Goal: Task Accomplishment & Management: Manage account settings

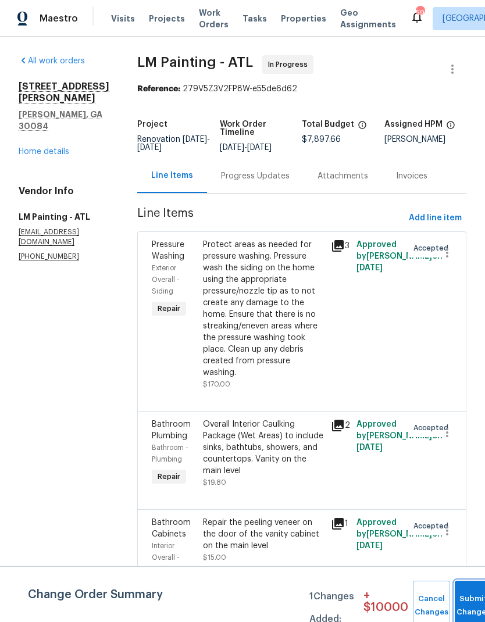
click at [465, 602] on button "Submit Changes" at bounding box center [473, 606] width 37 height 50
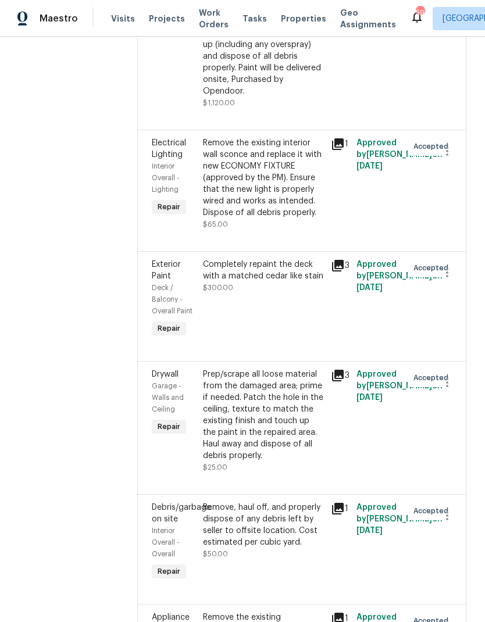
scroll to position [791, 0]
click at [301, 218] on div "Remove the existing interior wall sconce and replace it with new ECONOMY FIXTUR…" at bounding box center [263, 177] width 121 height 81
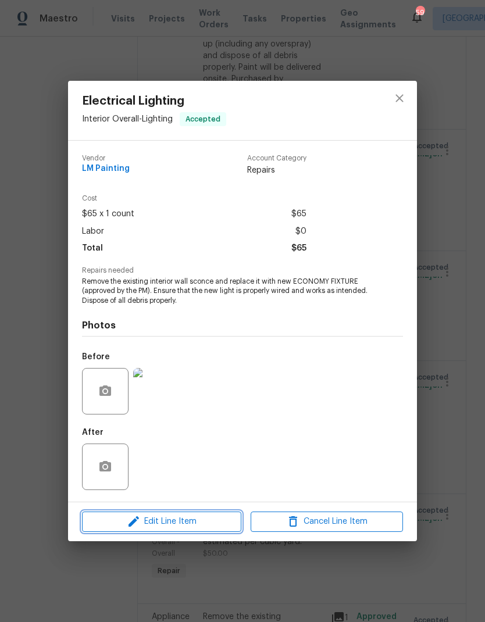
click at [198, 525] on span "Edit Line Item" at bounding box center [161, 522] width 152 height 15
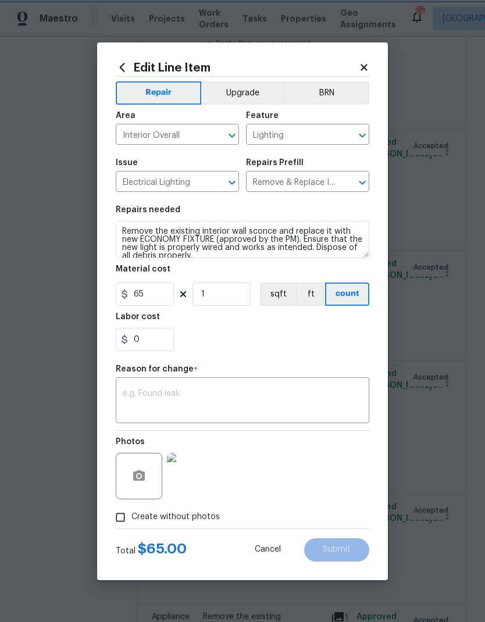
click at [251, 83] on button "Upgrade" at bounding box center [242, 92] width 83 height 23
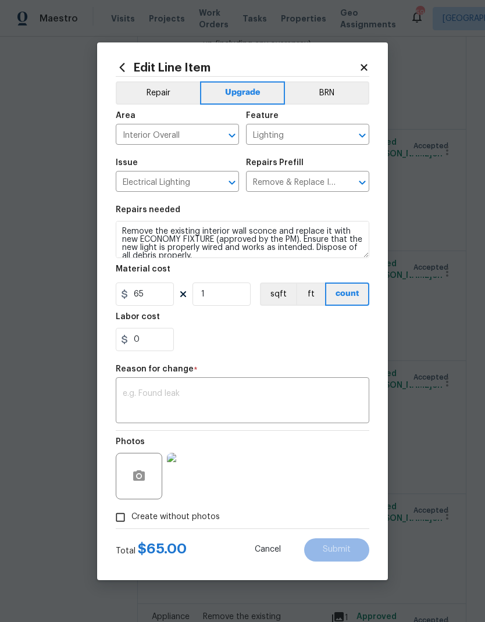
click at [243, 401] on textarea at bounding box center [243, 402] width 240 height 24
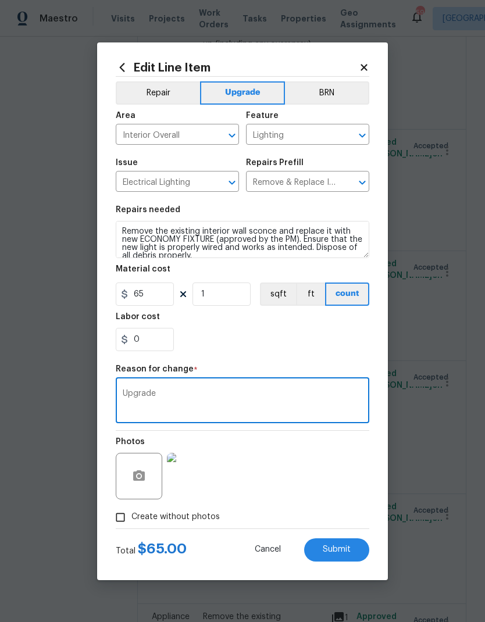
type textarea "Upgrade"
click at [348, 549] on span "Submit" at bounding box center [337, 549] width 28 height 9
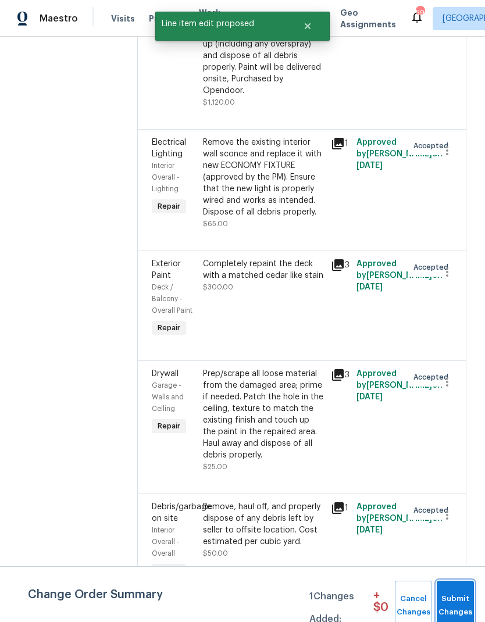
click at [455, 607] on span "Submit Changes" at bounding box center [455, 605] width 26 height 27
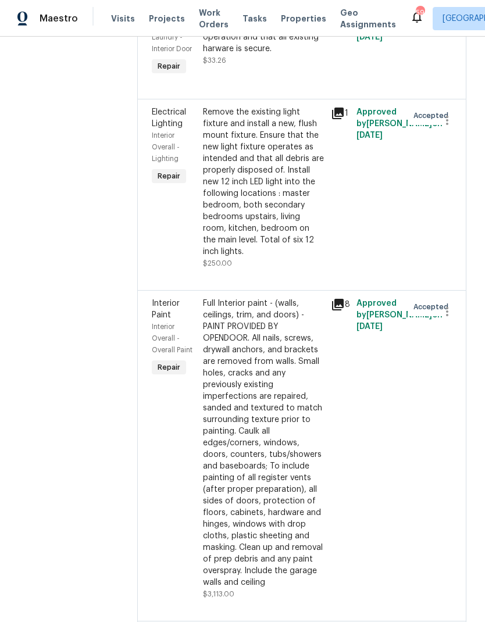
scroll to position [2169, 0]
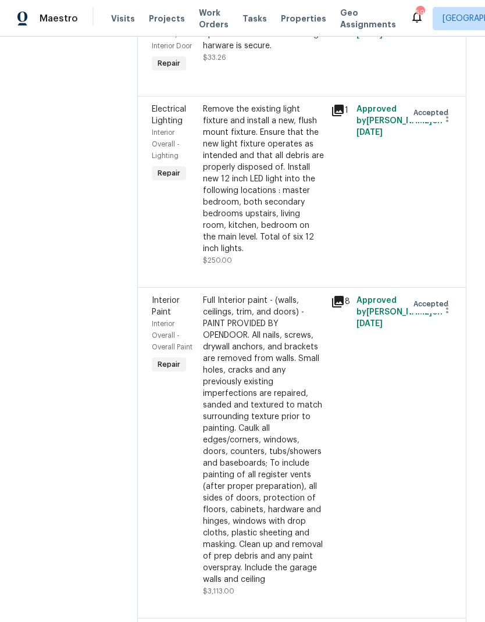
click at [290, 255] on div "Remove the existing light fixture and install a new, flush mount fixture. Ensur…" at bounding box center [263, 178] width 121 height 151
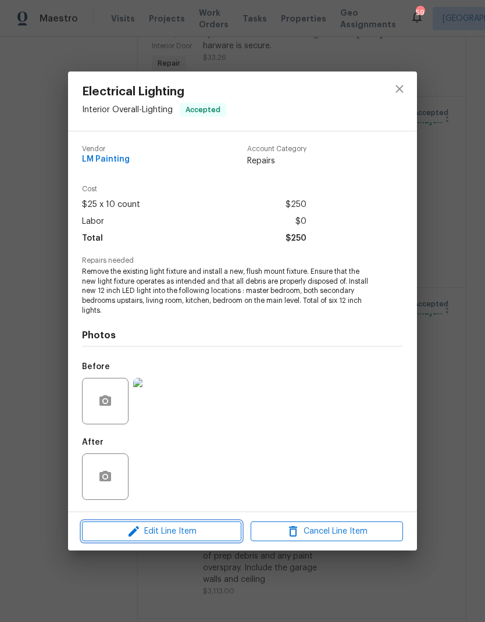
click at [191, 538] on span "Edit Line Item" at bounding box center [161, 531] width 152 height 15
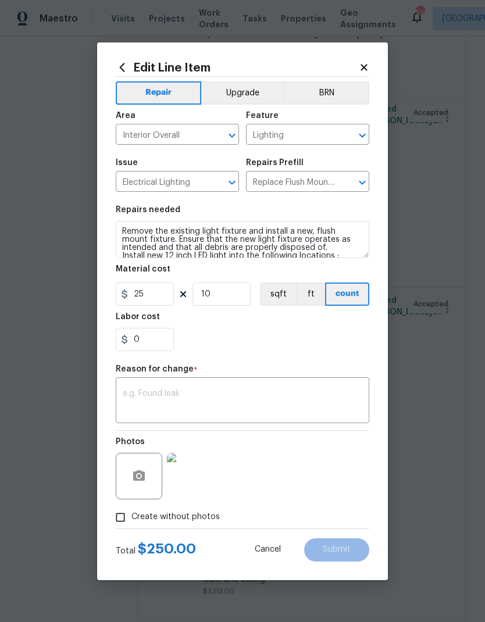
click at [248, 85] on button "Upgrade" at bounding box center [242, 92] width 83 height 23
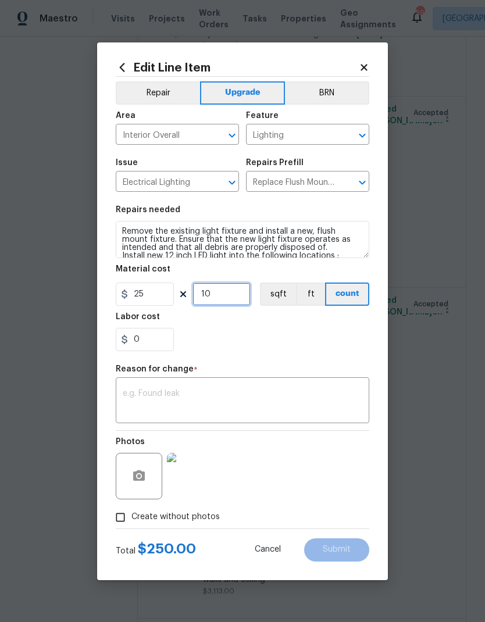
click at [229, 291] on input "10" at bounding box center [221, 294] width 58 height 23
type input "16"
click at [315, 398] on textarea at bounding box center [243, 402] width 240 height 24
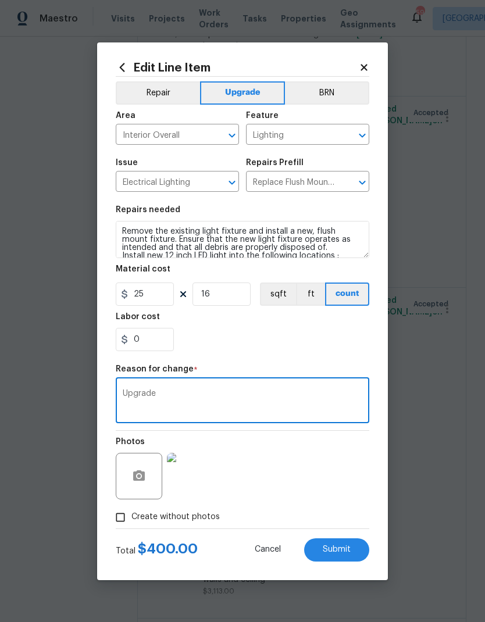
type textarea "Upgrade"
click at [344, 549] on span "Submit" at bounding box center [337, 549] width 28 height 9
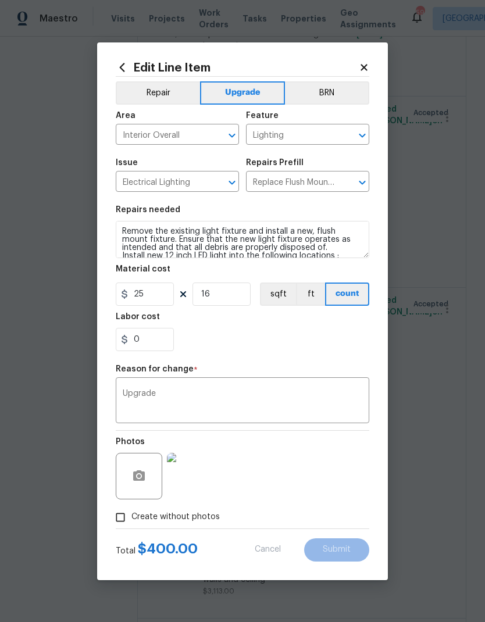
type input "10"
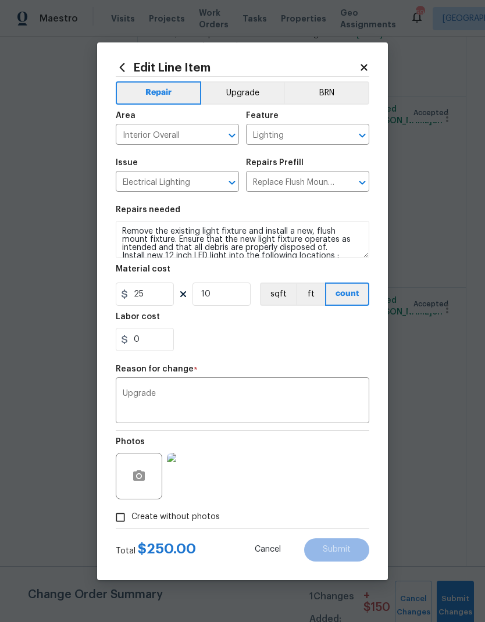
scroll to position [0, 0]
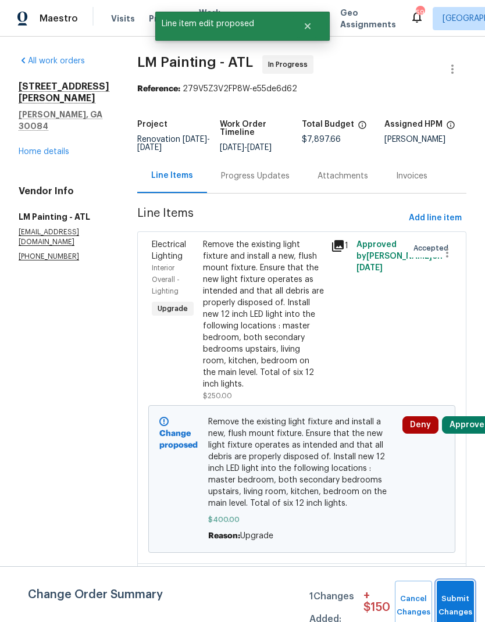
click at [456, 604] on span "Submit Changes" at bounding box center [455, 605] width 26 height 27
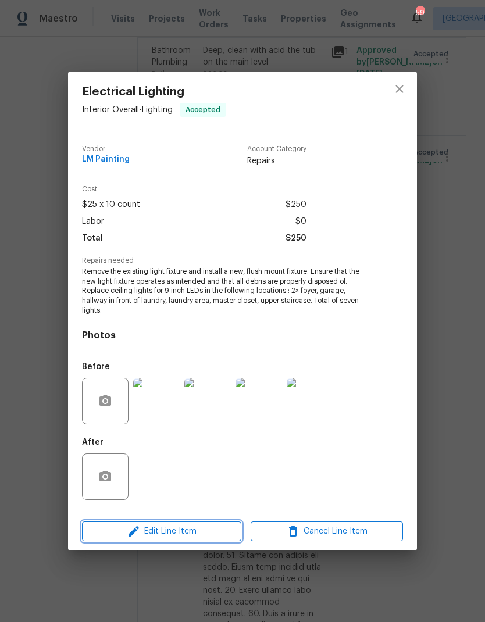
click at [209, 530] on span "Edit Line Item" at bounding box center [161, 531] width 152 height 15
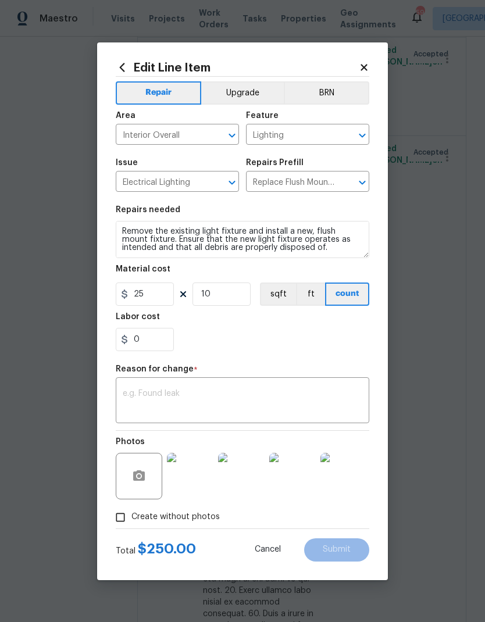
click at [251, 89] on button "Upgrade" at bounding box center [242, 92] width 83 height 23
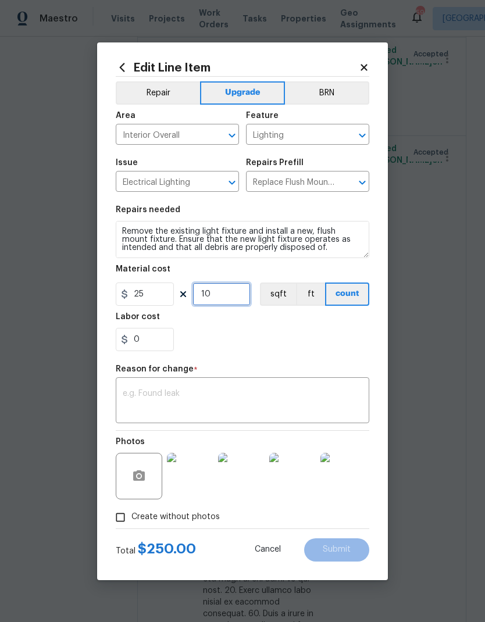
click at [226, 294] on input "10" at bounding box center [221, 294] width 58 height 23
type input "16"
click at [255, 398] on textarea at bounding box center [243, 402] width 240 height 24
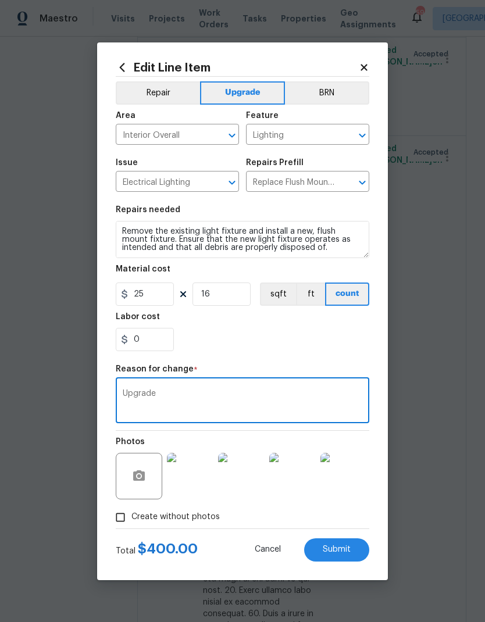
type textarea "Upgrade"
click at [341, 555] on button "Submit" at bounding box center [336, 549] width 65 height 23
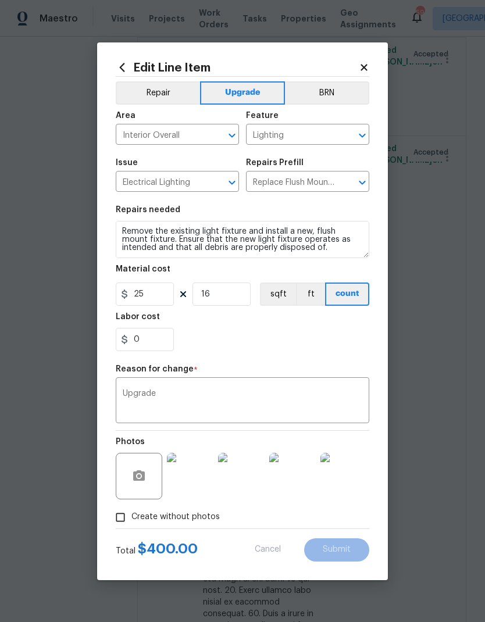
type input "10"
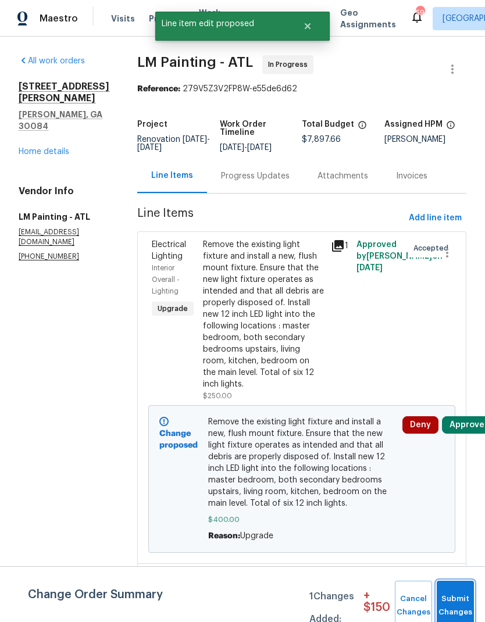
click at [461, 604] on button "Submit Changes" at bounding box center [455, 606] width 37 height 50
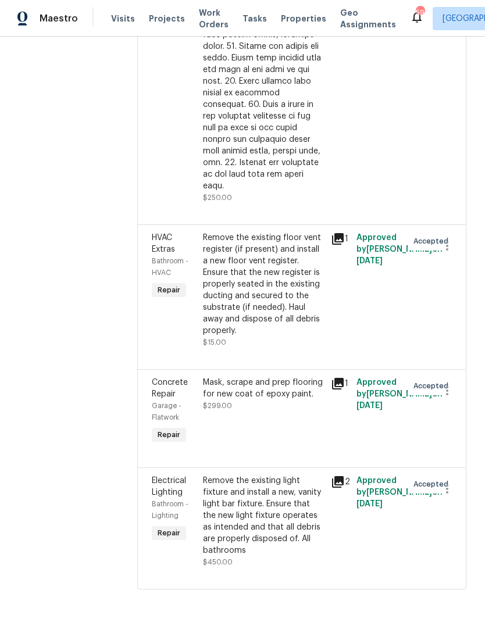
click at [288, 556] on div "Remove the existing light fixture and install a new, vanity light bar fixture. …" at bounding box center [263, 515] width 121 height 81
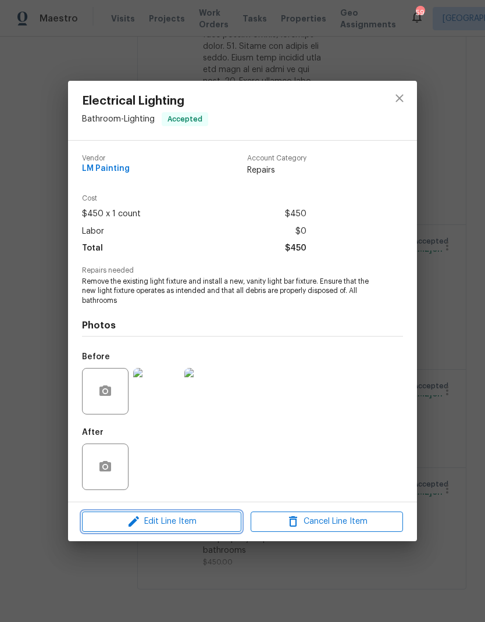
click at [176, 522] on span "Edit Line Item" at bounding box center [161, 522] width 152 height 15
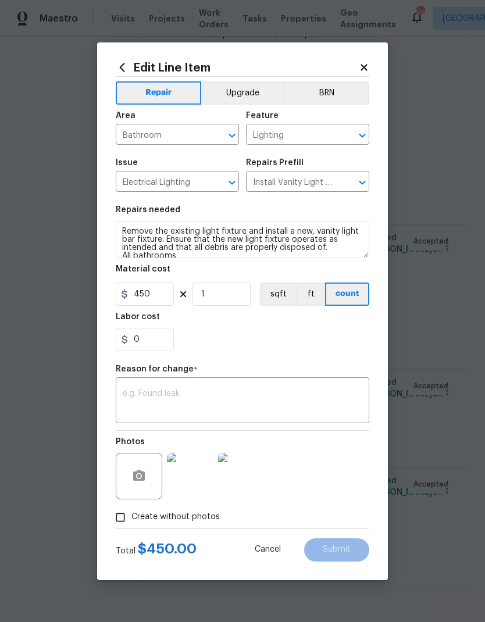
click at [238, 90] on button "Upgrade" at bounding box center [242, 92] width 83 height 23
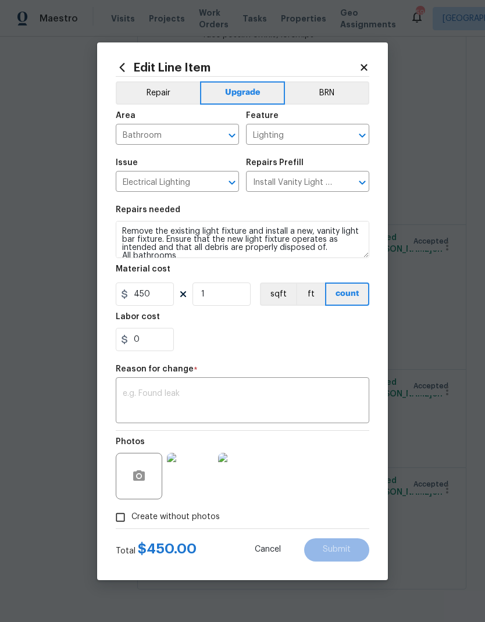
click at [241, 396] on textarea at bounding box center [243, 402] width 240 height 24
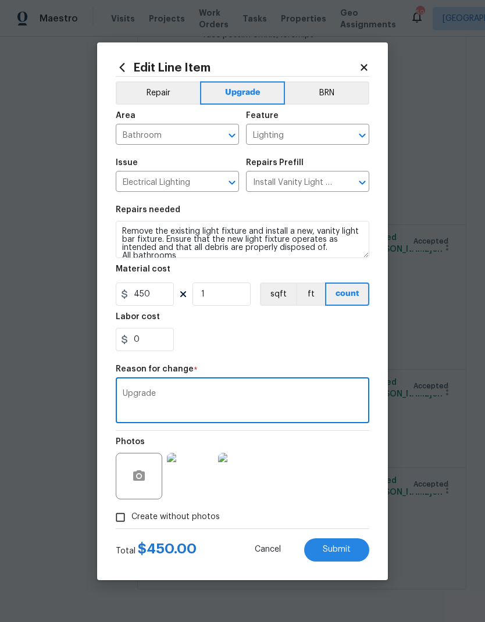
type textarea "Upgrade"
click at [337, 559] on button "Submit" at bounding box center [336, 549] width 65 height 23
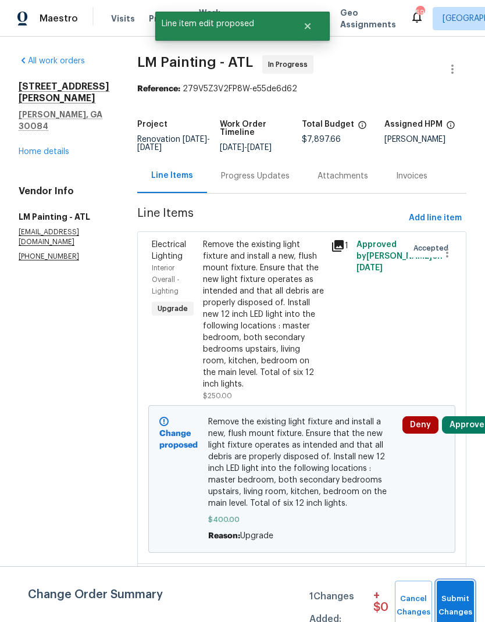
click at [459, 598] on span "Submit Changes" at bounding box center [455, 605] width 26 height 27
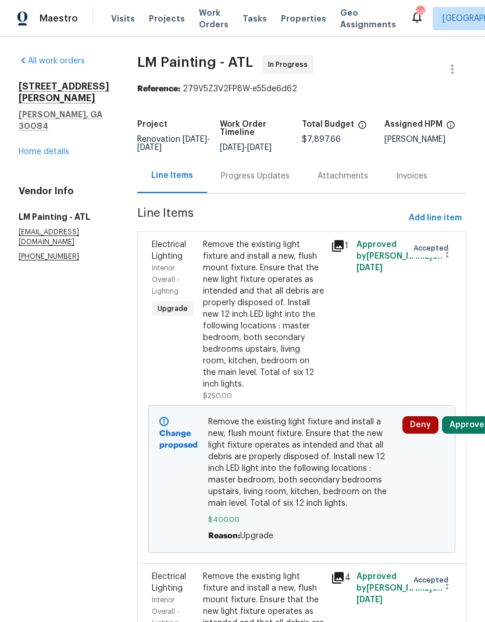
click at [431, 434] on button "Deny" at bounding box center [420, 424] width 36 height 17
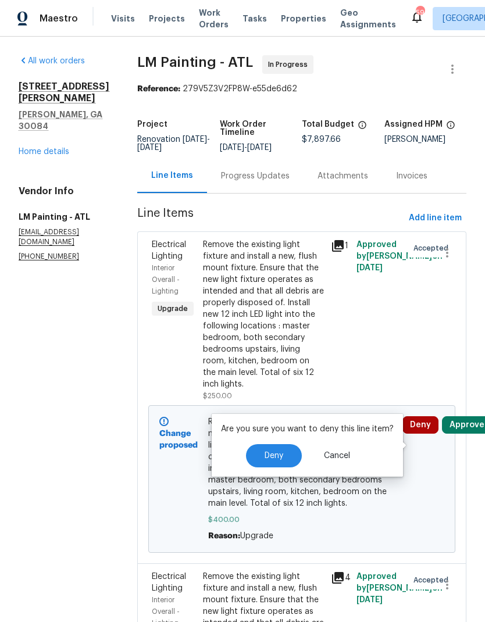
click at [283, 455] on button "Deny" at bounding box center [274, 455] width 56 height 23
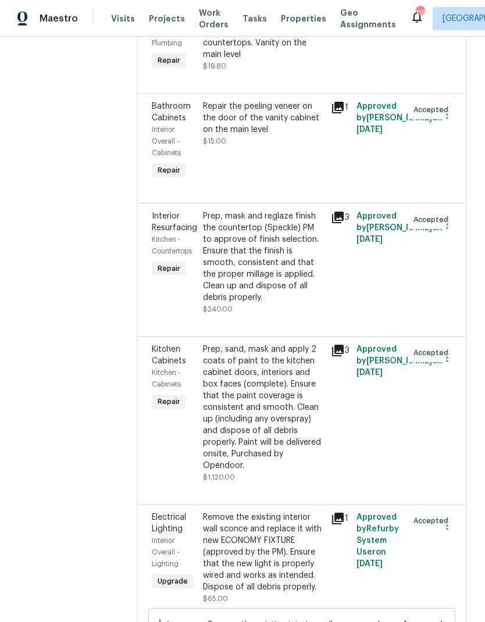
scroll to position [1070, 0]
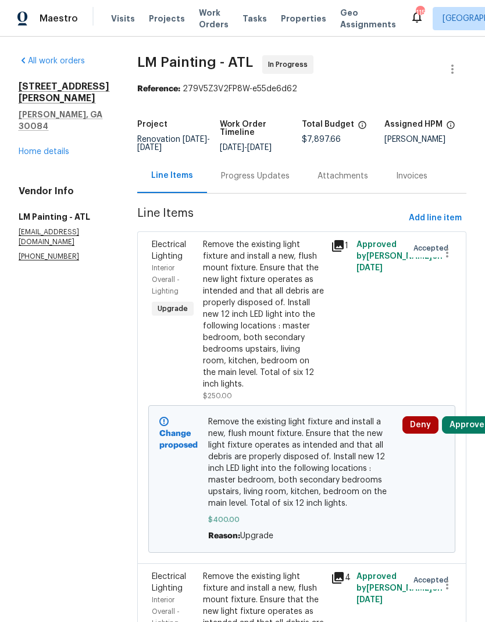
click at [50, 148] on link "Home details" at bounding box center [44, 152] width 51 height 8
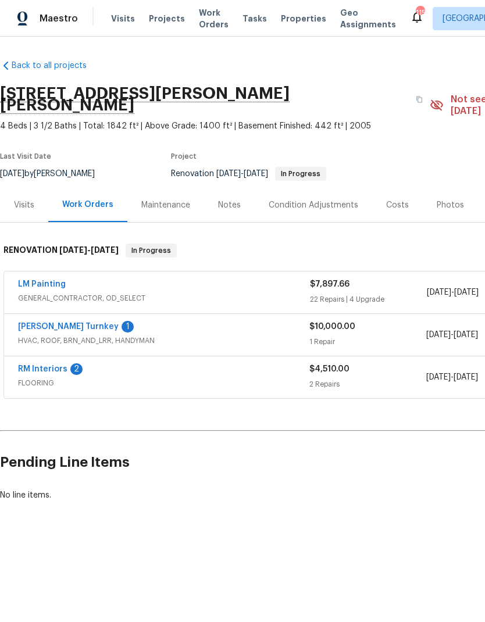
click at [56, 335] on span "HVAC, ROOF, BRN_AND_LRR, HANDYMAN" at bounding box center [163, 341] width 291 height 12
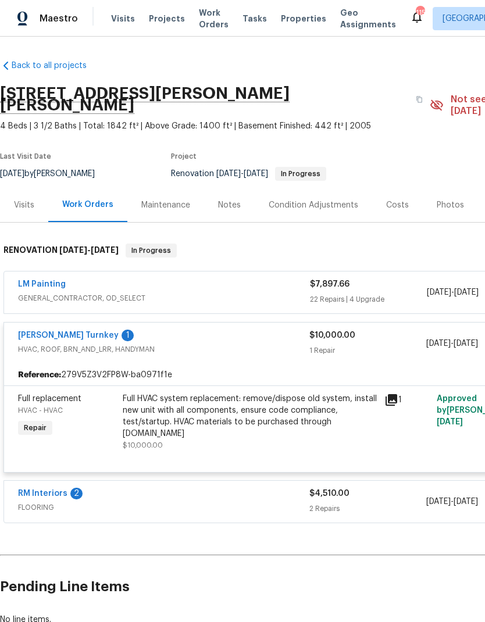
click at [49, 331] on link "[PERSON_NAME] Turnkey" at bounding box center [68, 335] width 101 height 8
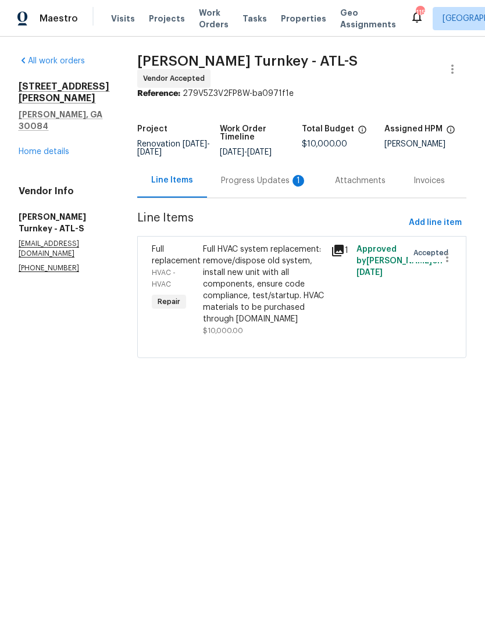
click at [247, 176] on div "Progress Updates 1" at bounding box center [264, 181] width 86 height 12
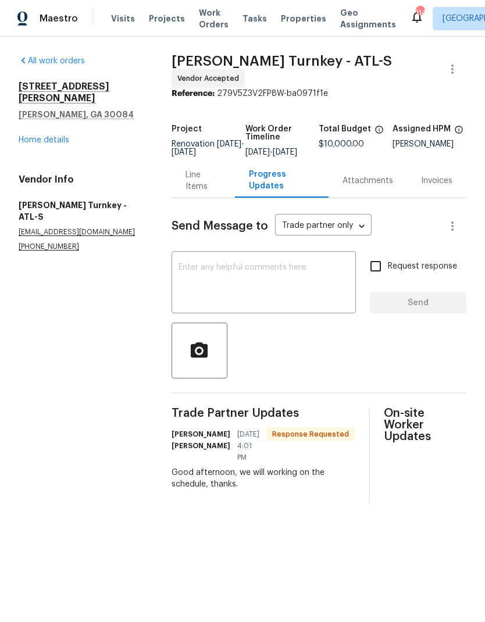
click at [53, 136] on link "Home details" at bounding box center [44, 140] width 51 height 8
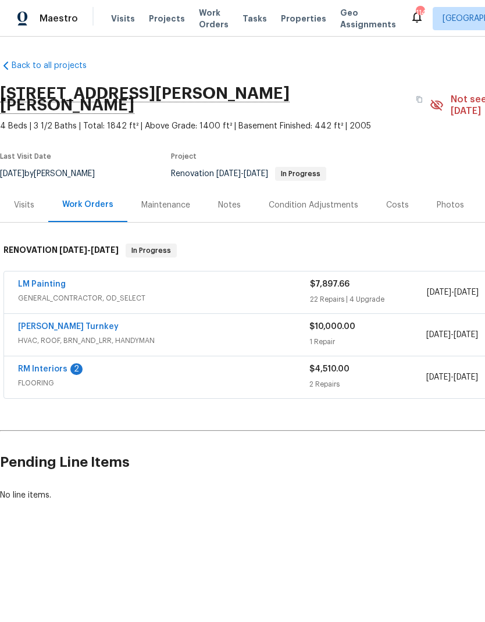
click at [43, 356] on div "RM Interiors 2 FLOORING $4,510.00 2 Repairs 9/24/2025 - 9/30/2025 Vendor Accept…" at bounding box center [328, 377] width 649 height 42
click at [48, 365] on link "RM Interiors" at bounding box center [42, 369] width 49 height 8
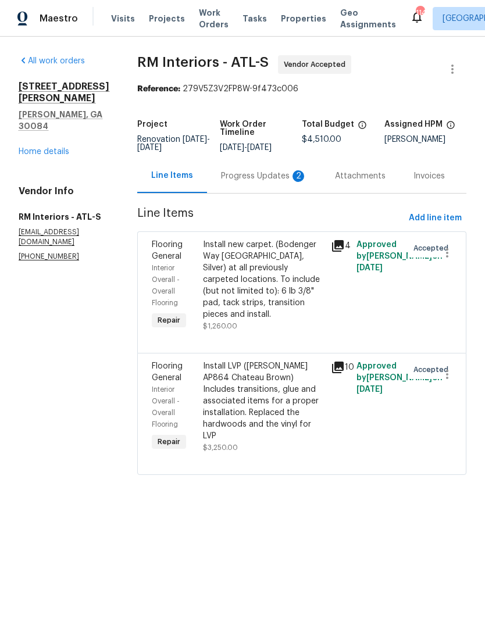
click at [249, 172] on div "Progress Updates 2" at bounding box center [264, 176] width 86 height 12
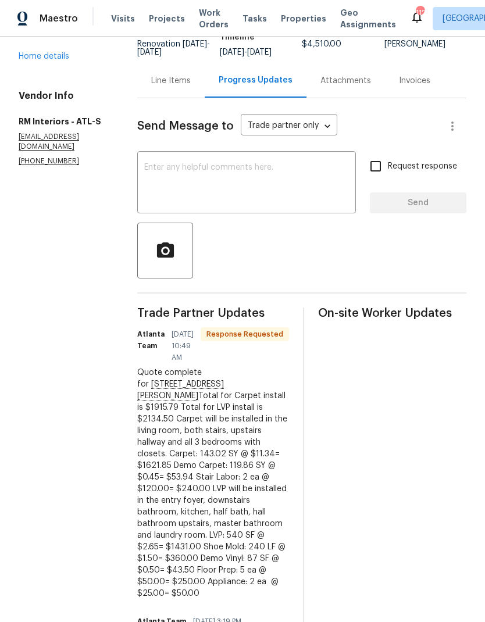
click at [165, 79] on div "Line Items" at bounding box center [171, 81] width 40 height 12
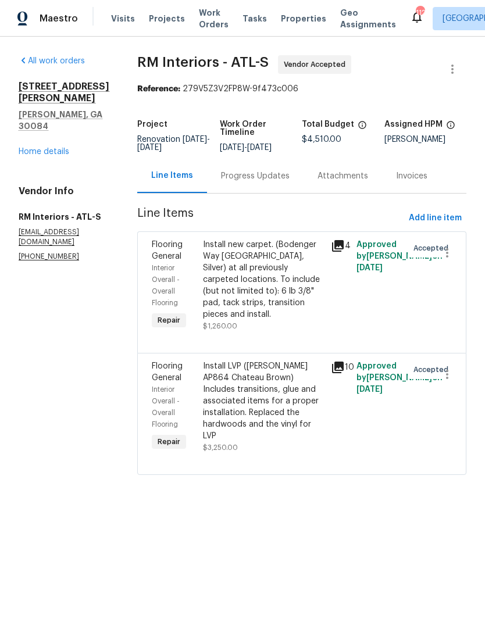
click at [256, 286] on div "Install new carpet. (Bodenger Way 945 Winter Ash, Silver) at all previously car…" at bounding box center [263, 279] width 121 height 81
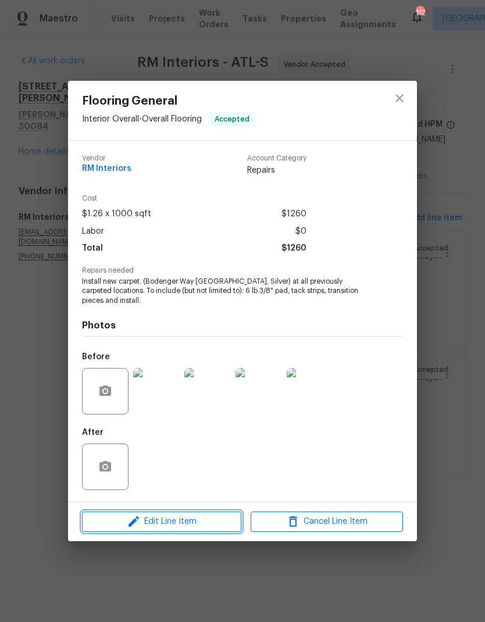
click at [190, 517] on span "Edit Line Item" at bounding box center [161, 522] width 152 height 15
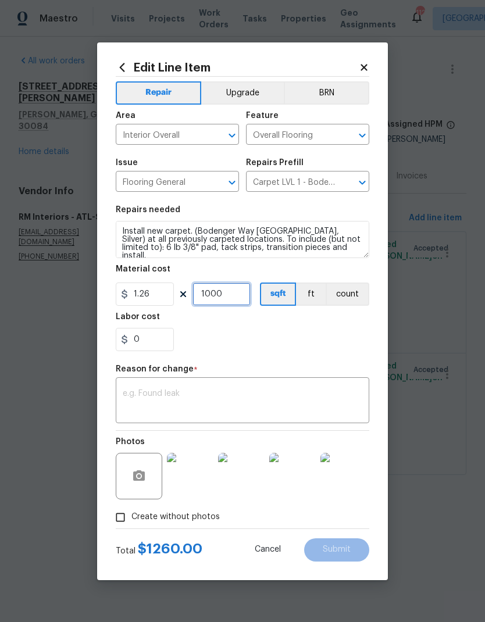
click at [231, 292] on input "1000" at bounding box center [221, 294] width 58 height 23
type input "1287"
click at [254, 401] on textarea at bounding box center [243, 402] width 240 height 24
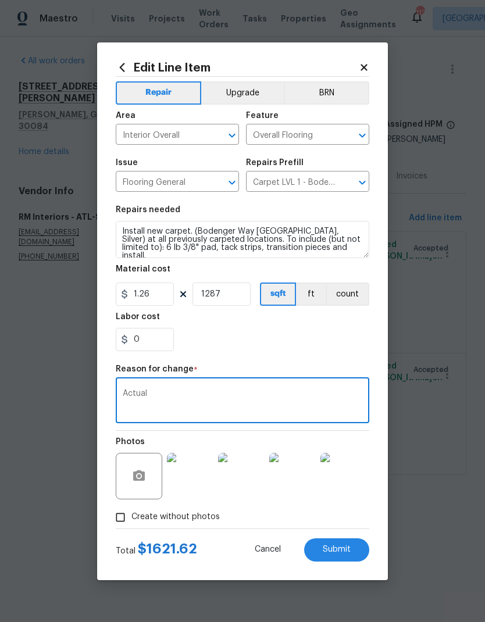
type textarea "Actual"
click at [337, 548] on span "Submit" at bounding box center [337, 549] width 28 height 9
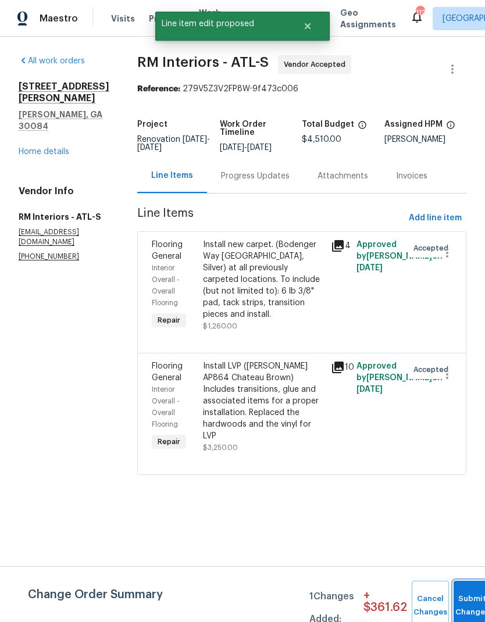
click at [466, 597] on button "Submit Changes" at bounding box center [472, 606] width 37 height 50
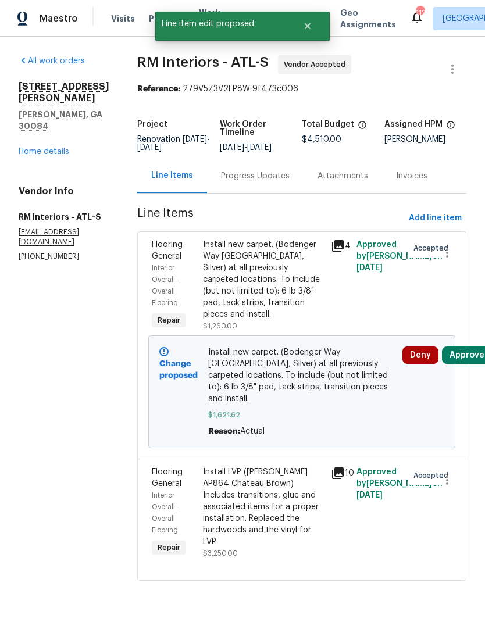
click at [251, 172] on div "Progress Updates" at bounding box center [255, 176] width 69 height 12
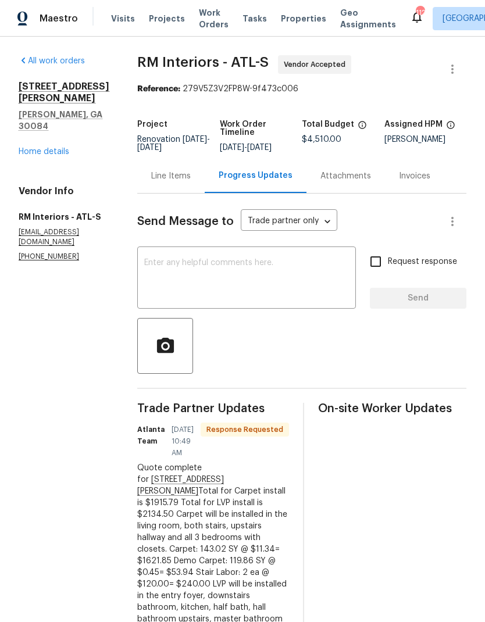
click at [161, 177] on div "Line Items" at bounding box center [171, 176] width 40 height 12
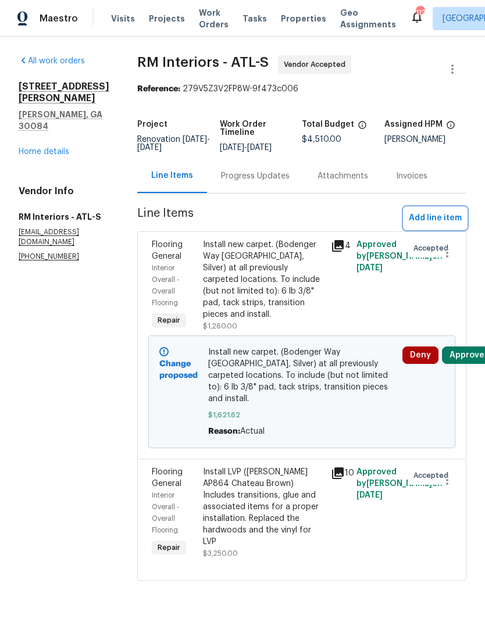
click at [429, 216] on span "Add line item" at bounding box center [435, 218] width 53 height 15
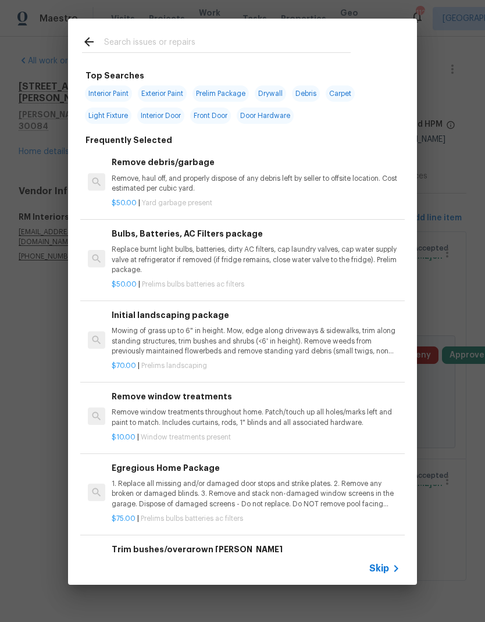
click at [383, 563] on span "Skip" at bounding box center [379, 569] width 20 height 12
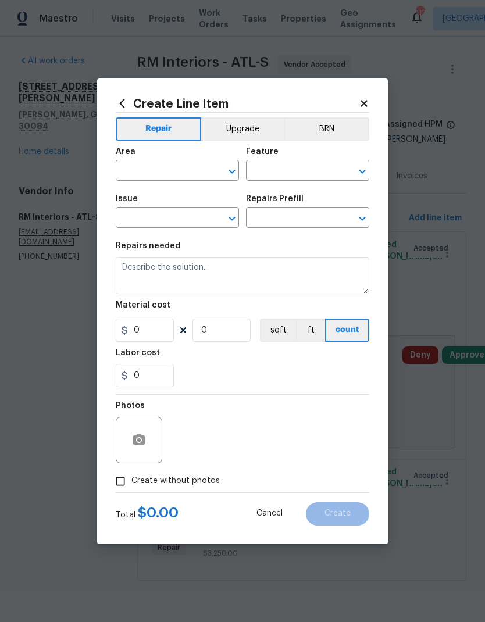
click at [183, 172] on input "text" at bounding box center [161, 172] width 91 height 18
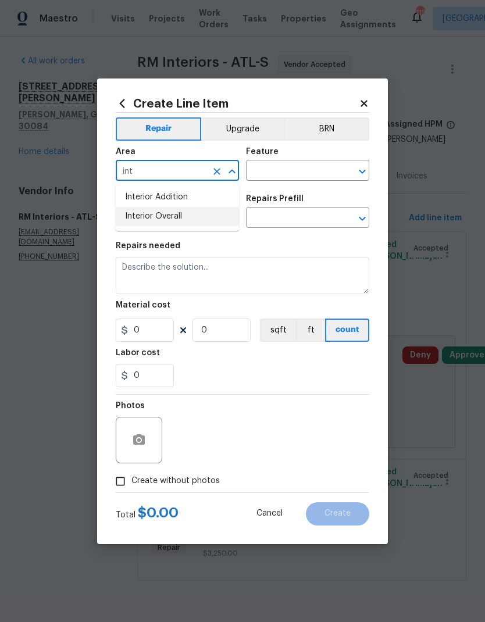
click at [189, 215] on li "Interior Overall" at bounding box center [177, 216] width 123 height 19
type input "Interior Overall"
click at [274, 169] on input "text" at bounding box center [291, 172] width 91 height 18
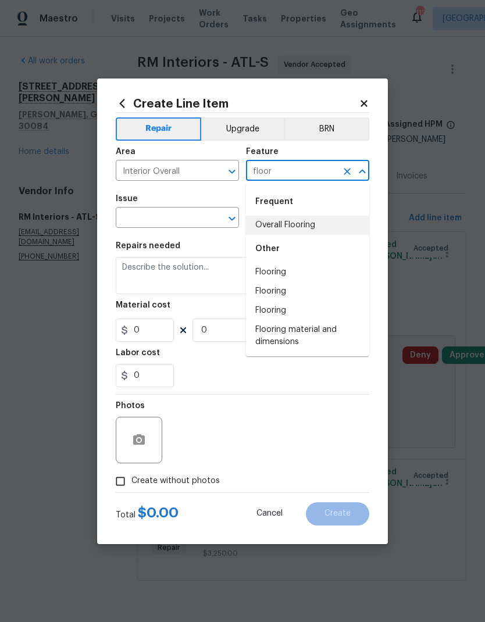
click at [308, 221] on li "Overall Flooring" at bounding box center [307, 225] width 123 height 19
type input "Overall Flooring"
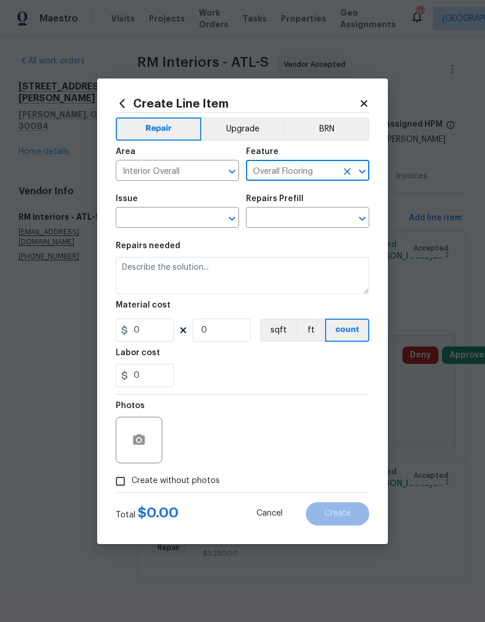
click at [179, 210] on input "text" at bounding box center [161, 219] width 91 height 18
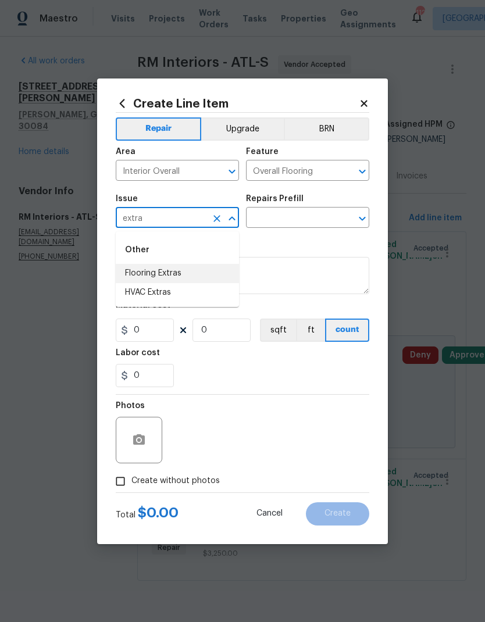
click at [179, 270] on li "Flooring Extras" at bounding box center [177, 273] width 123 height 19
type input "Flooring Extras"
click at [285, 211] on input "text" at bounding box center [291, 219] width 91 height 18
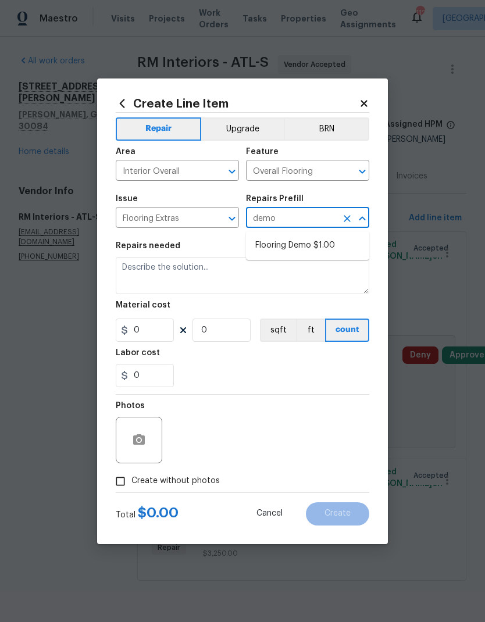
click at [319, 247] on li "Flooring Demo $1.00" at bounding box center [307, 245] width 123 height 19
type input "Flooring Demo $1.00"
type textarea "Demo existing flooring."
type input "1"
type input "Flooring Demo $1.00"
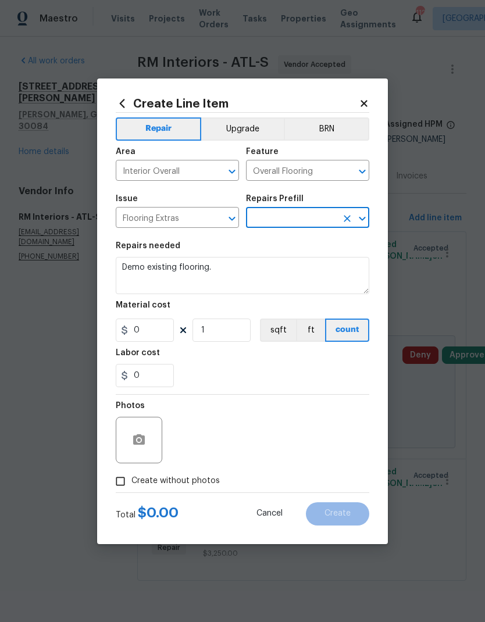
type input "1"
click at [220, 331] on input "1" at bounding box center [221, 330] width 58 height 23
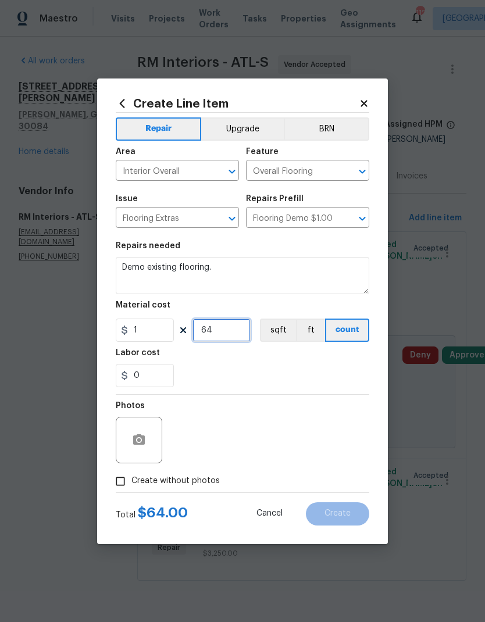
type input "64"
click at [185, 483] on span "Create without photos" at bounding box center [175, 481] width 88 height 12
click at [131, 483] on input "Create without photos" at bounding box center [120, 481] width 22 height 22
checkbox input "true"
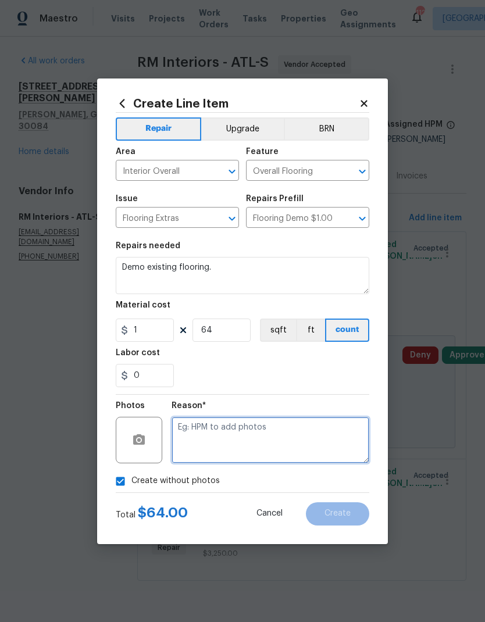
click at [276, 438] on textarea at bounding box center [271, 440] width 198 height 47
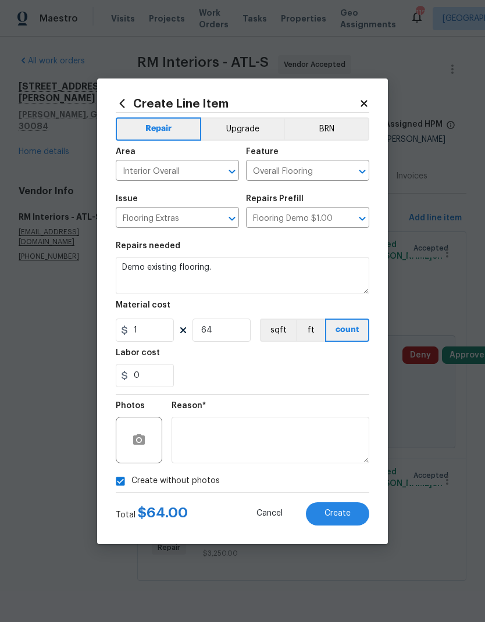
click at [343, 513] on span "Create" at bounding box center [337, 513] width 26 height 9
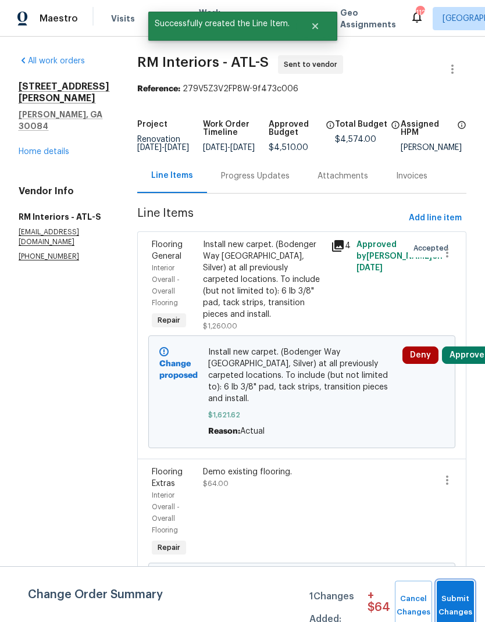
click at [457, 603] on span "Submit Changes" at bounding box center [455, 605] width 26 height 27
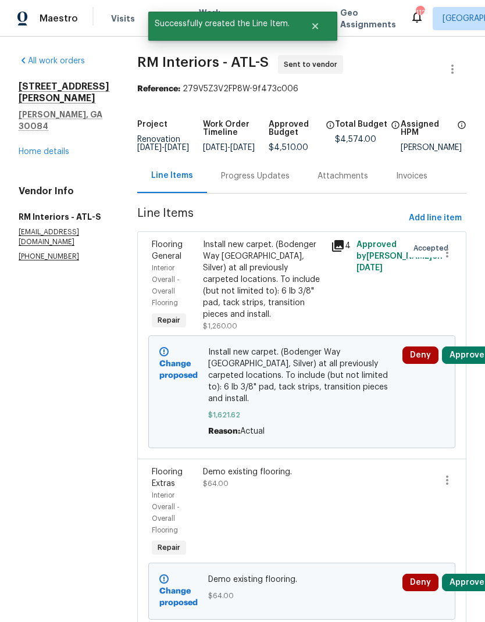
click at [255, 181] on div "Progress Updates" at bounding box center [255, 176] width 69 height 12
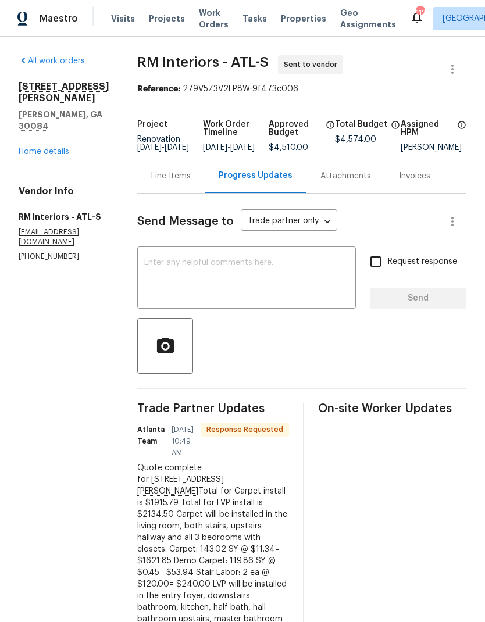
click at [160, 182] on div "Line Items" at bounding box center [171, 176] width 40 height 12
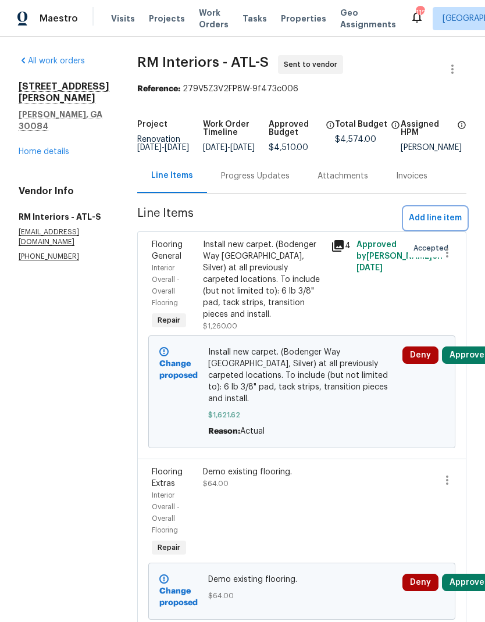
click at [426, 226] on span "Add line item" at bounding box center [435, 218] width 53 height 15
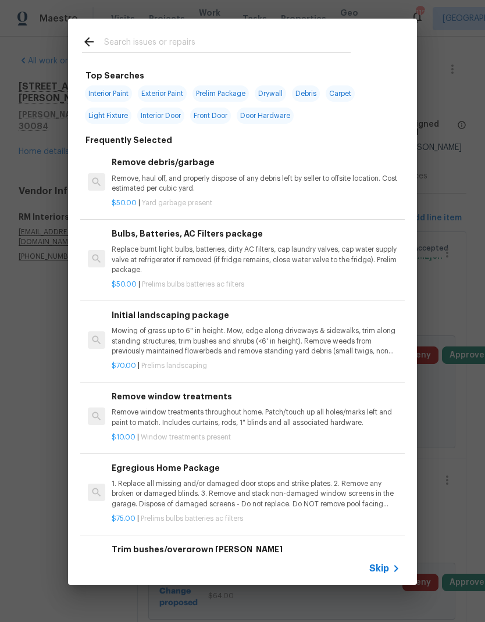
click at [380, 575] on div "Skip" at bounding box center [386, 569] width 34 height 14
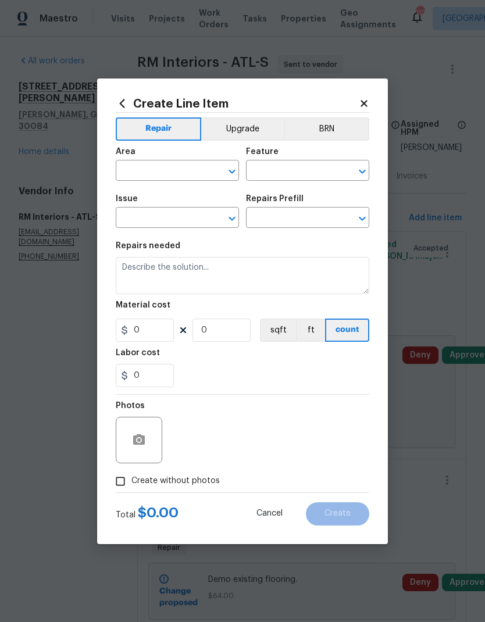
click at [182, 171] on input "text" at bounding box center [161, 172] width 91 height 18
click at [184, 217] on li "Interior Overall" at bounding box center [177, 216] width 123 height 19
type input "Interior Overall"
click at [279, 169] on input "text" at bounding box center [291, 172] width 91 height 18
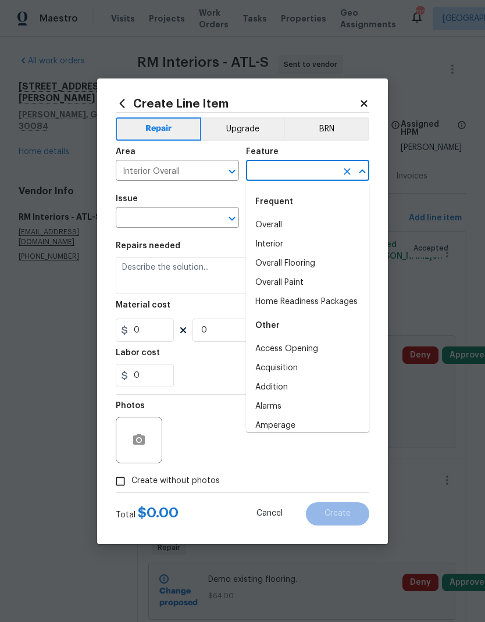
type input "for"
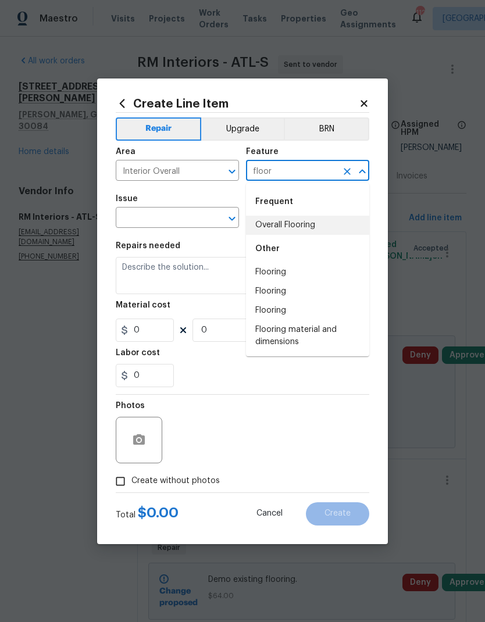
click at [313, 226] on li "Overall Flooring" at bounding box center [307, 225] width 123 height 19
type input "Overall Flooring"
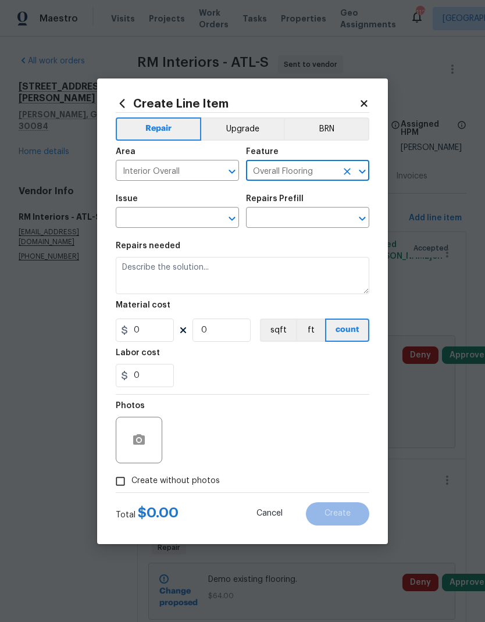
click at [180, 215] on input "text" at bounding box center [161, 219] width 91 height 18
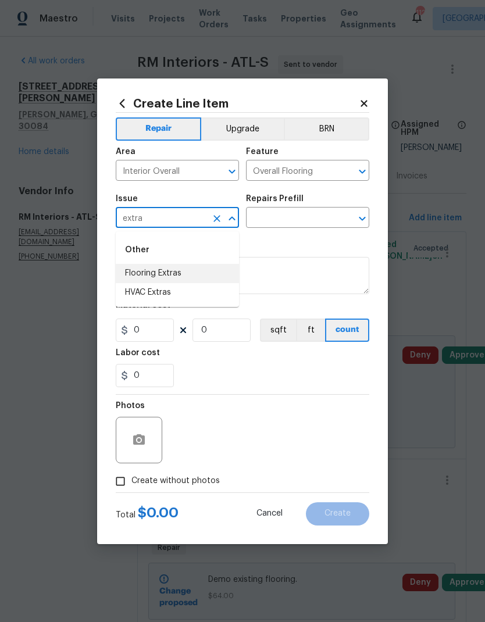
click at [188, 273] on li "Flooring Extras" at bounding box center [177, 273] width 123 height 19
type input "Flooring Extras"
click at [313, 219] on input "text" at bounding box center [291, 219] width 91 height 18
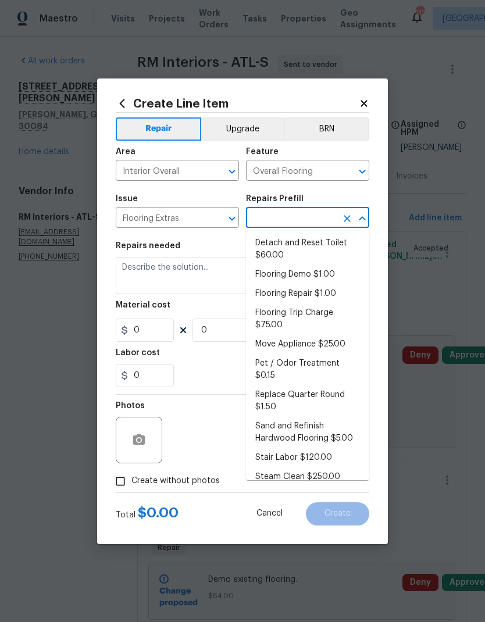
scroll to position [21, 0]
click at [313, 449] on li "Stair Labor $120.00" at bounding box center [307, 458] width 123 height 19
type input "Stair Labor $120.00"
type textarea "Stair Labor"
type input "1"
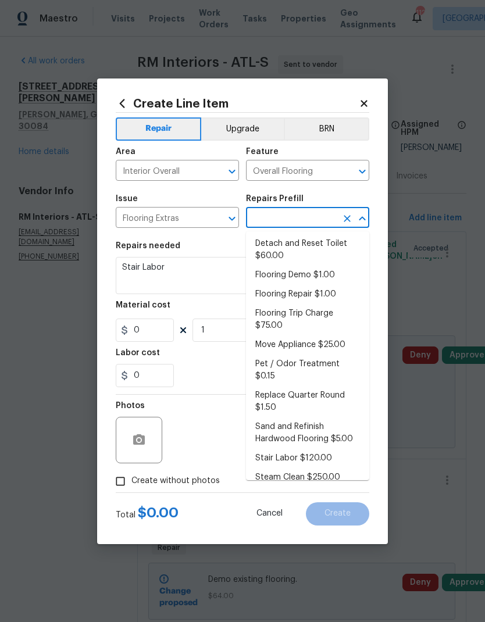
type input "Stair Labor $120.00"
type input "120"
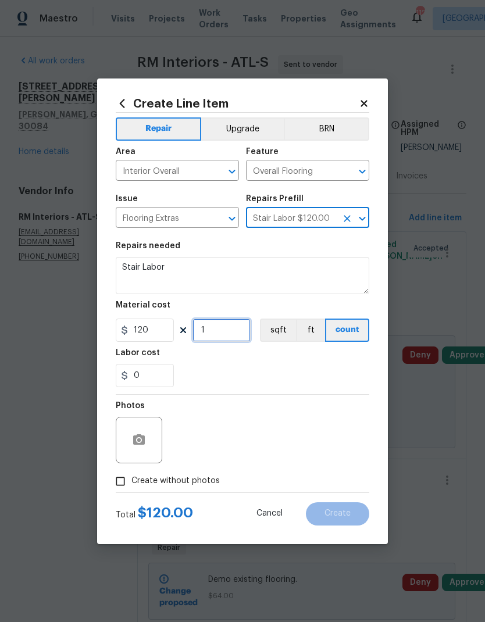
click at [230, 329] on input "1" at bounding box center [221, 330] width 58 height 23
type input "2"
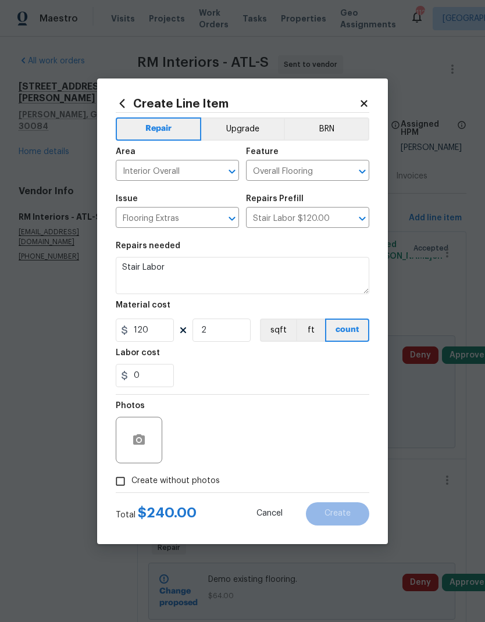
click at [195, 481] on span "Create without photos" at bounding box center [175, 481] width 88 height 12
click at [131, 481] on input "Create without photos" at bounding box center [120, 481] width 22 height 22
checkbox input "true"
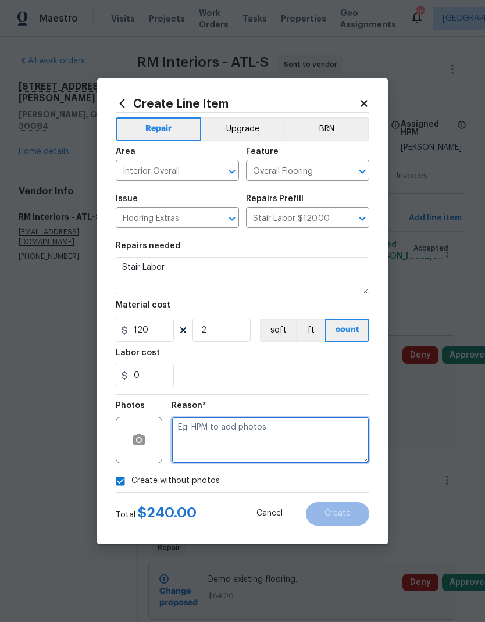
click at [267, 434] on textarea at bounding box center [271, 440] width 198 height 47
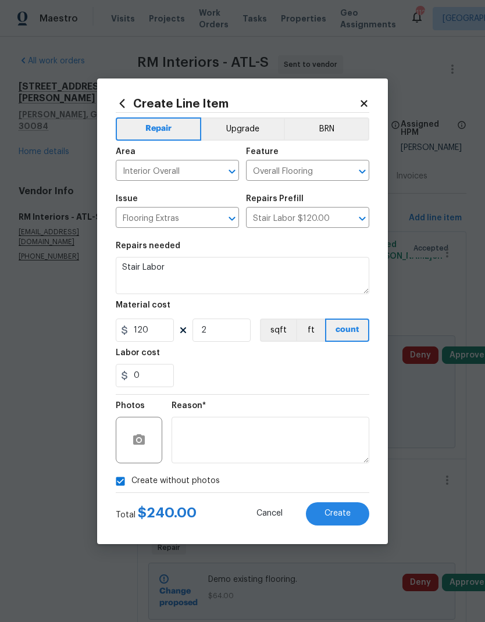
click at [327, 513] on span "Create" at bounding box center [337, 513] width 26 height 9
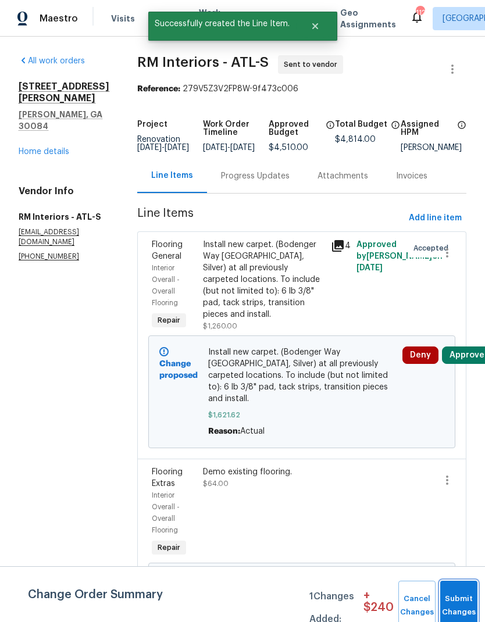
click at [454, 600] on button "Submit Changes" at bounding box center [458, 606] width 37 height 50
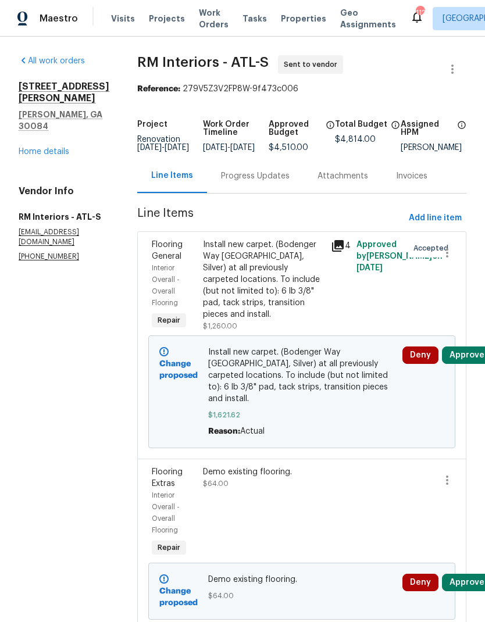
click at [242, 182] on div "Progress Updates" at bounding box center [255, 176] width 69 height 12
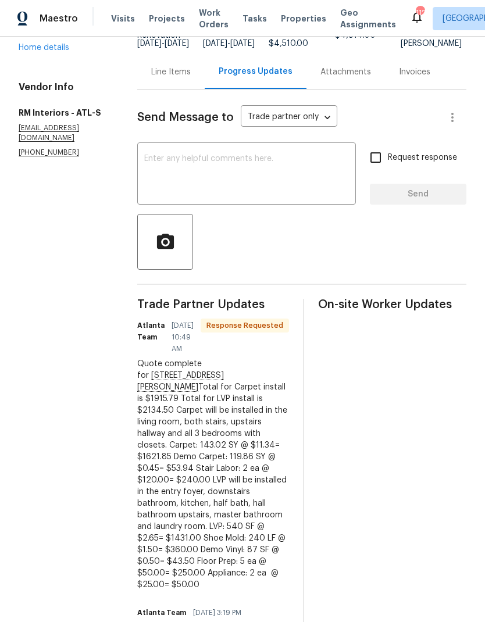
scroll to position [103, 0]
click at [161, 78] on div "Line Items" at bounding box center [171, 73] width 40 height 12
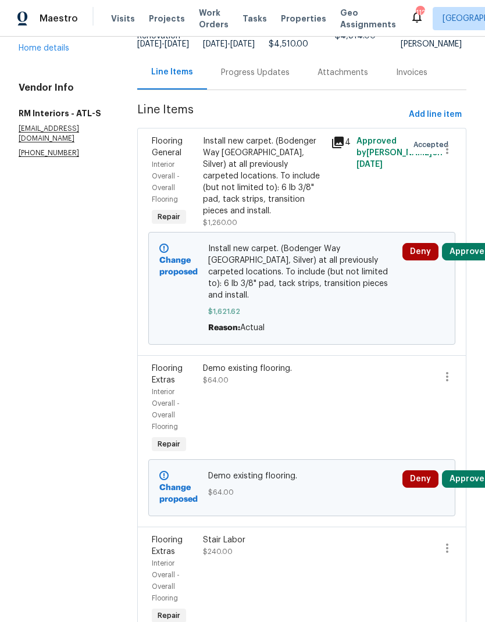
click at [238, 90] on div "Progress Updates" at bounding box center [255, 72] width 97 height 34
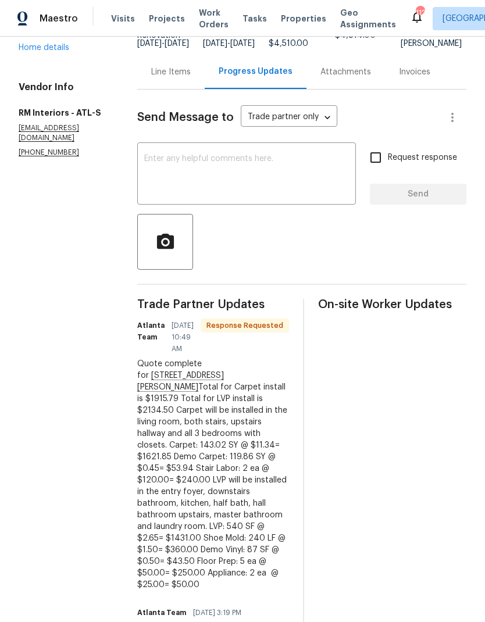
scroll to position [103, 0]
click at [167, 78] on div "Line Items" at bounding box center [171, 73] width 40 height 12
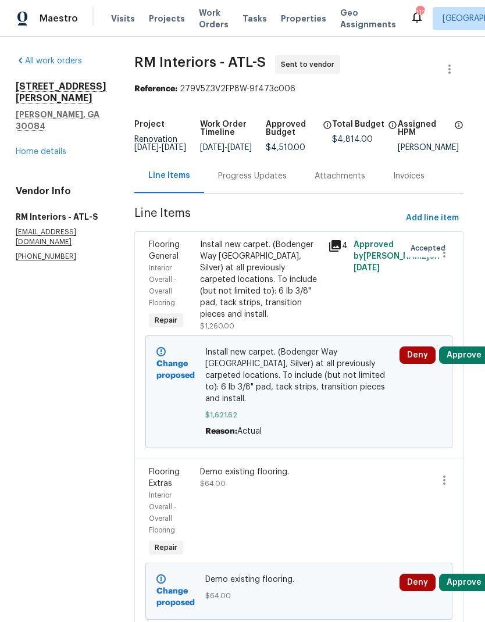
scroll to position [-1, 3]
click at [434, 223] on span "Add line item" at bounding box center [432, 218] width 53 height 15
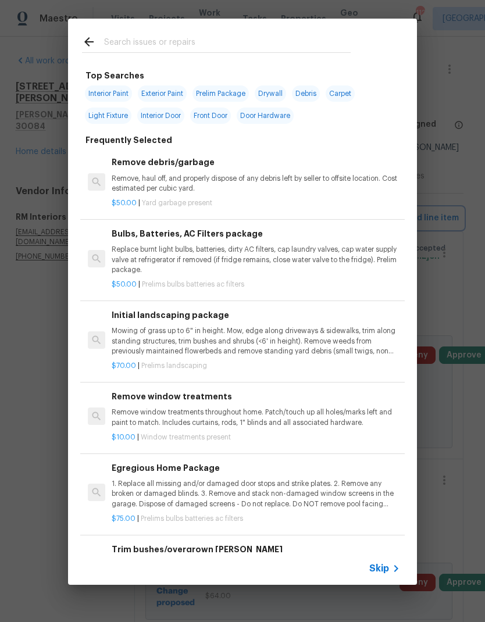
click at [434, 223] on div "Top Searches Interior Paint Exterior Paint Prelim Package Drywall Debris Carpet…" at bounding box center [242, 302] width 485 height 604
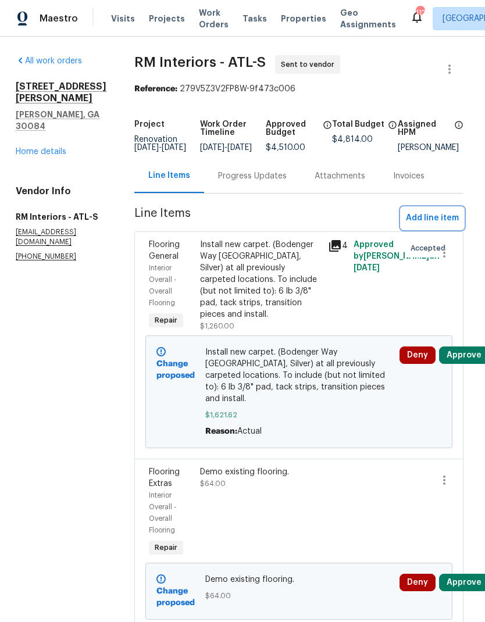
click at [436, 226] on span "Add line item" at bounding box center [432, 218] width 53 height 15
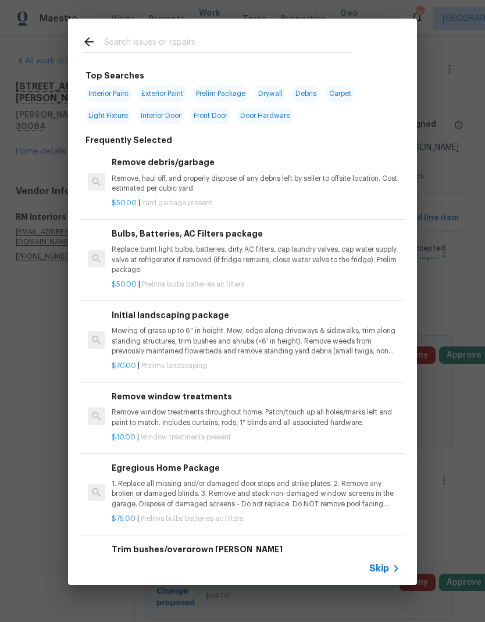
click at [384, 566] on span "Skip" at bounding box center [379, 569] width 20 height 12
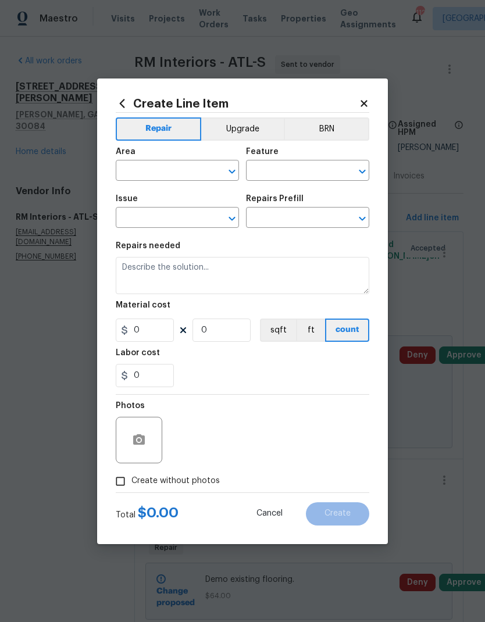
click at [188, 172] on input "text" at bounding box center [161, 172] width 91 height 18
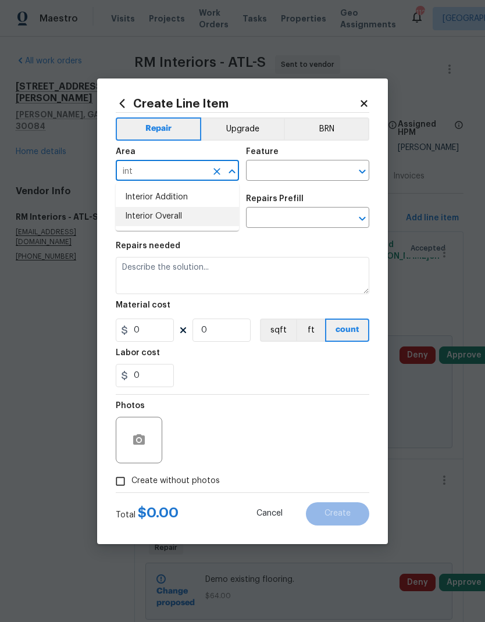
click at [197, 215] on li "Interior Overall" at bounding box center [177, 216] width 123 height 19
type input "Interior Overall"
click at [271, 173] on input "text" at bounding box center [291, 172] width 91 height 18
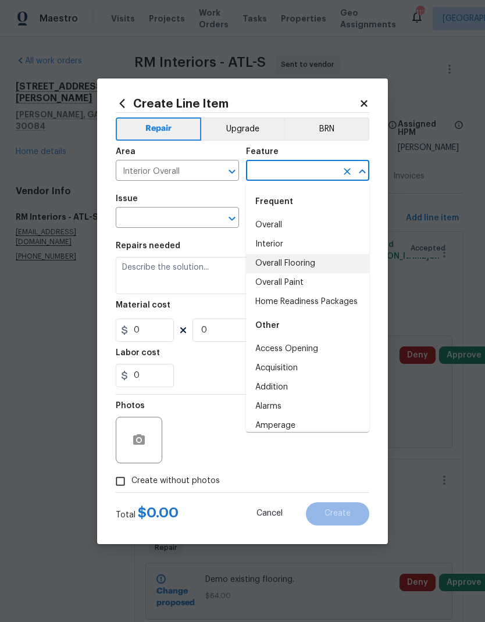
click at [308, 262] on li "Overall Flooring" at bounding box center [307, 263] width 123 height 19
type input "Overall Flooring"
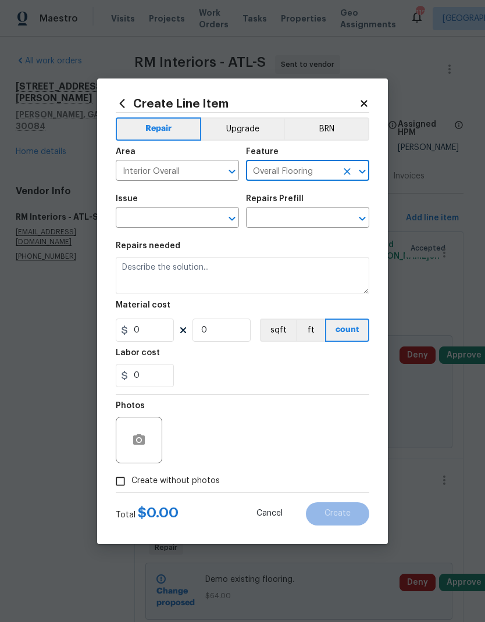
click at [187, 212] on input "text" at bounding box center [161, 219] width 91 height 18
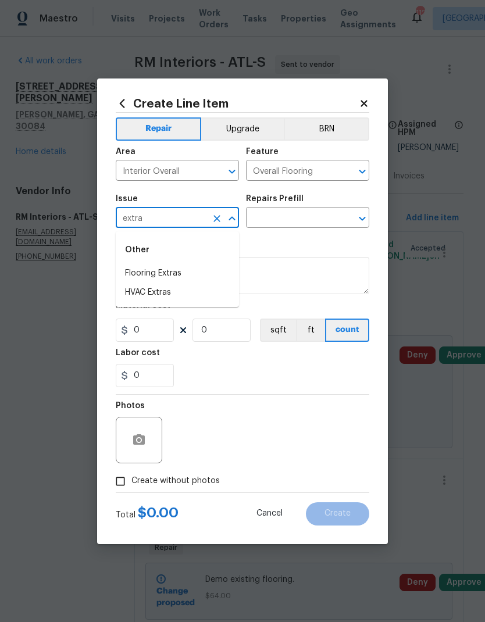
click at [188, 276] on li "Flooring Extras" at bounding box center [177, 273] width 123 height 19
type input "Flooring Extras"
click at [281, 220] on input "text" at bounding box center [291, 219] width 91 height 18
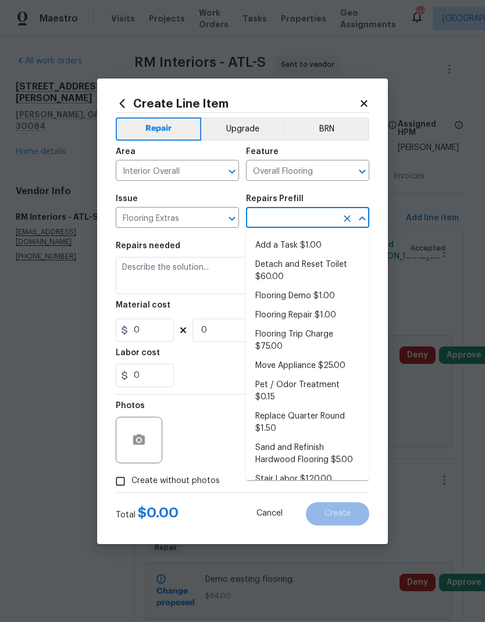
click at [329, 408] on li "Replace Quarter Round $1.50" at bounding box center [307, 422] width 123 height 31
type input "Replace Quarter Round $1.50"
type textarea "Replace Quarter Round"
type input "1"
type input "Replace Quarter Round $1.50"
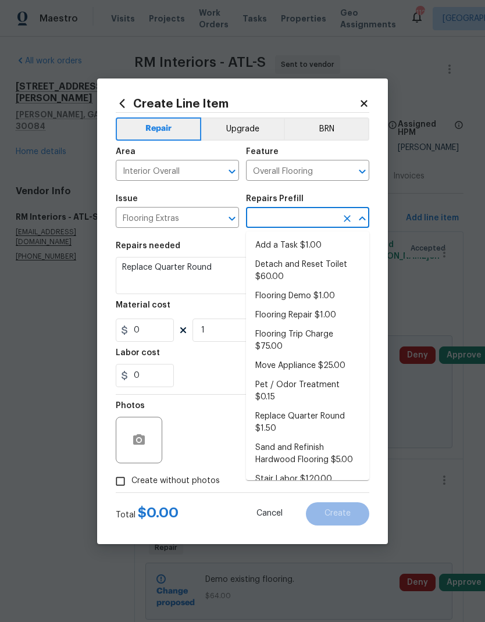
type input "1.5"
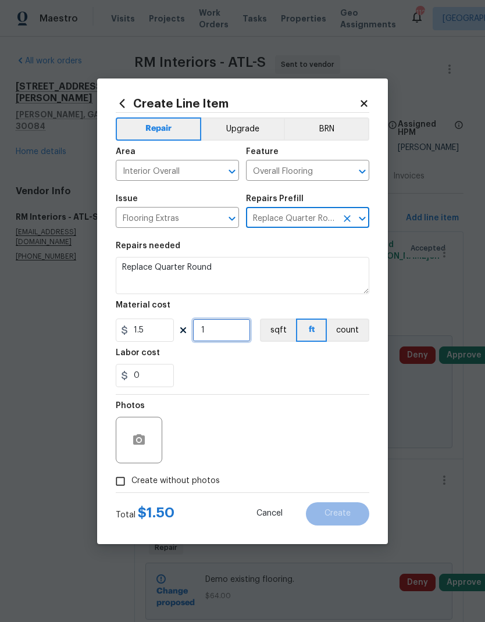
click at [230, 331] on input "1" at bounding box center [221, 330] width 58 height 23
type input "240"
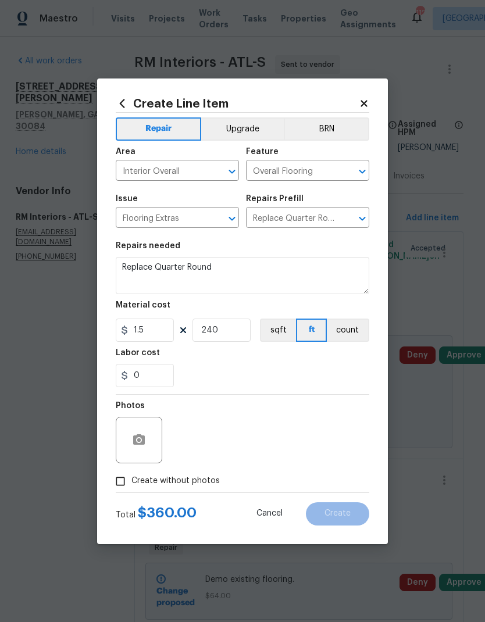
click at [189, 480] on span "Create without photos" at bounding box center [175, 481] width 88 height 12
click at [131, 480] on input "Create without photos" at bounding box center [120, 481] width 22 height 22
checkbox input "true"
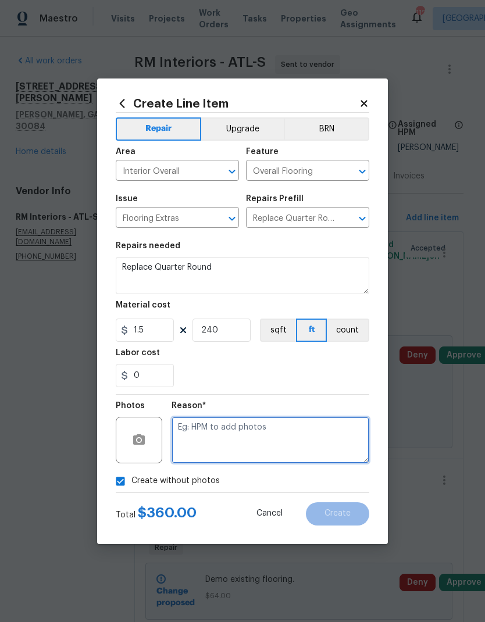
click at [258, 434] on textarea at bounding box center [271, 440] width 198 height 47
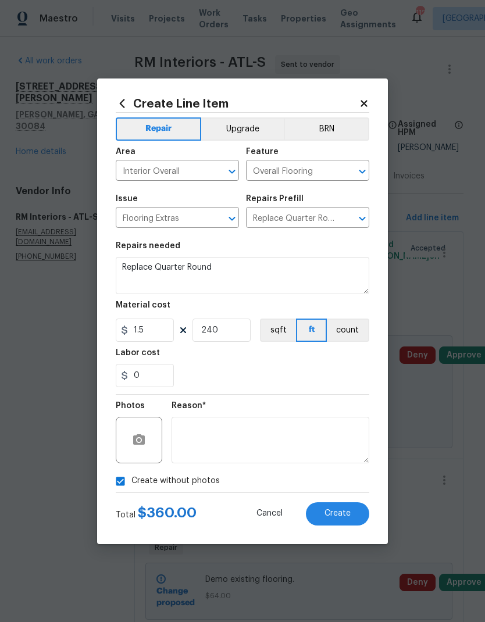
click at [341, 511] on span "Create" at bounding box center [337, 513] width 26 height 9
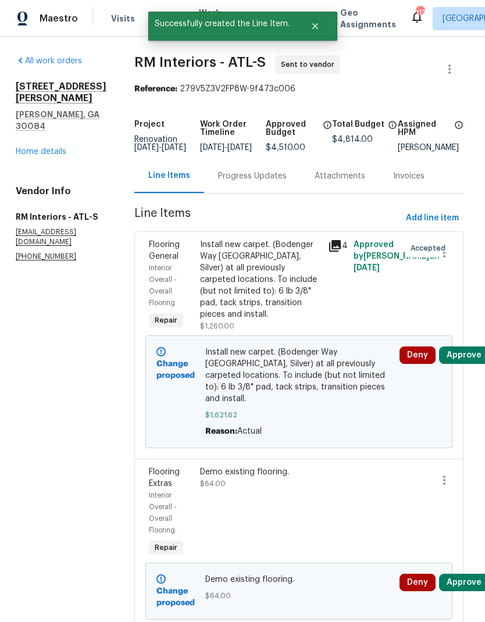
scroll to position [0, 0]
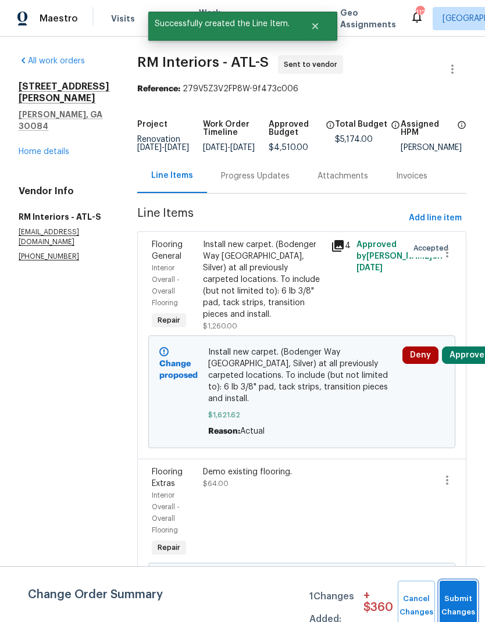
click at [455, 597] on button "Submit Changes" at bounding box center [458, 606] width 37 height 50
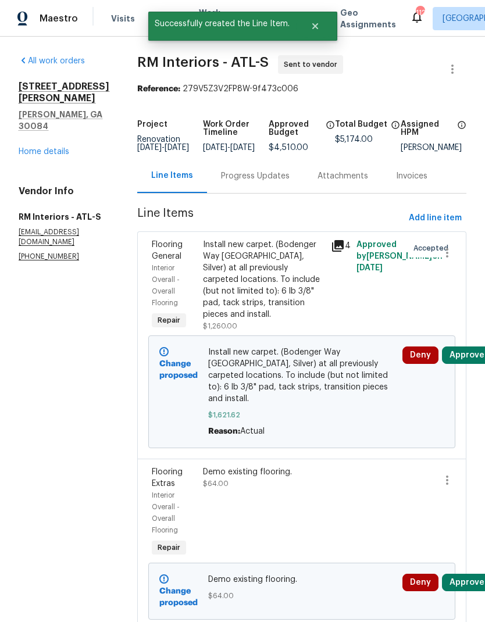
click at [255, 182] on div "Progress Updates" at bounding box center [255, 176] width 69 height 12
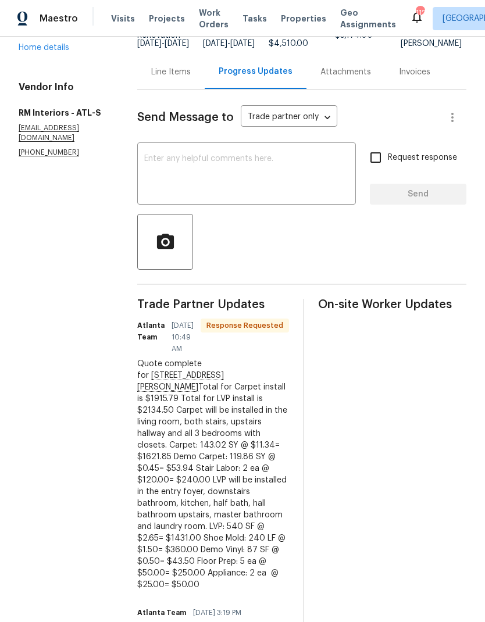
scroll to position [103, 0]
click at [167, 76] on div "Line Items" at bounding box center [171, 73] width 40 height 12
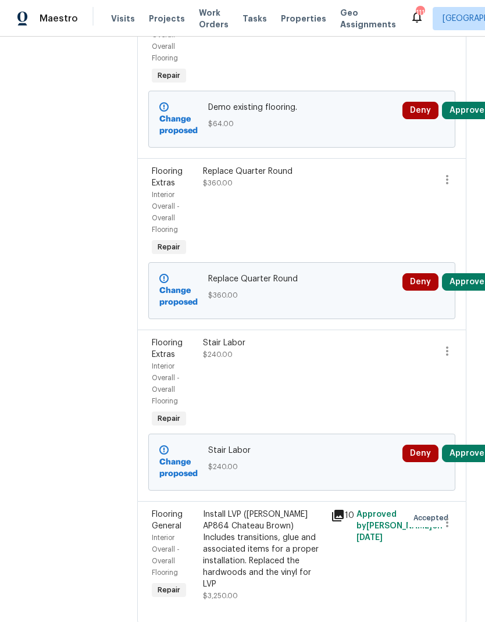
scroll to position [472, 0]
click at [272, 556] on div "Install LVP (Knighton AP864 Chateau Brown) Includes transitions, glue and assoc…" at bounding box center [263, 549] width 121 height 81
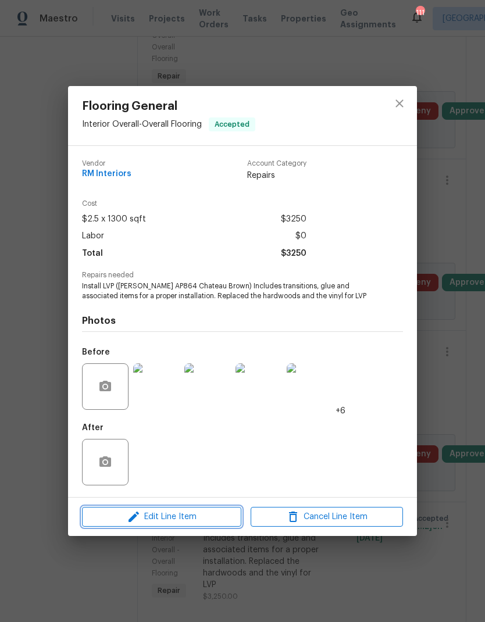
click at [190, 515] on span "Edit Line Item" at bounding box center [161, 517] width 152 height 15
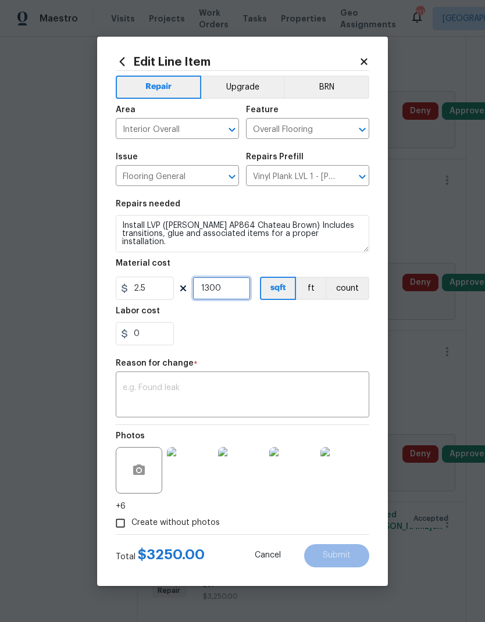
click at [241, 290] on input "1300" at bounding box center [221, 288] width 58 height 23
type input "265"
click at [169, 287] on input "2.5" at bounding box center [145, 288] width 58 height 23
type input "2.65"
click at [237, 283] on input "265" at bounding box center [221, 288] width 58 height 23
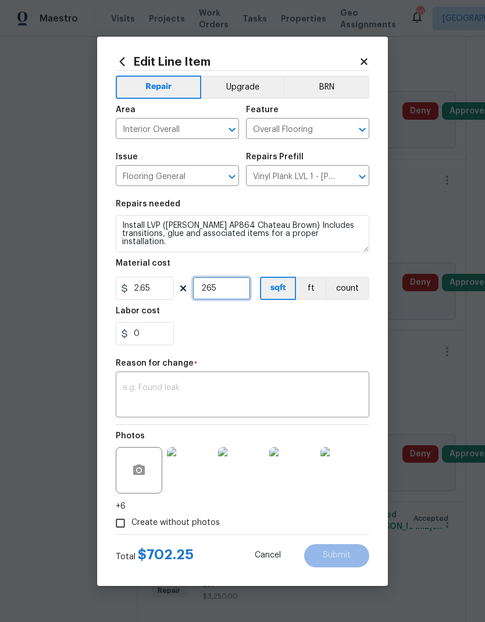
click at [235, 290] on input "265" at bounding box center [221, 288] width 58 height 23
type input "540"
click at [260, 397] on textarea at bounding box center [243, 396] width 240 height 24
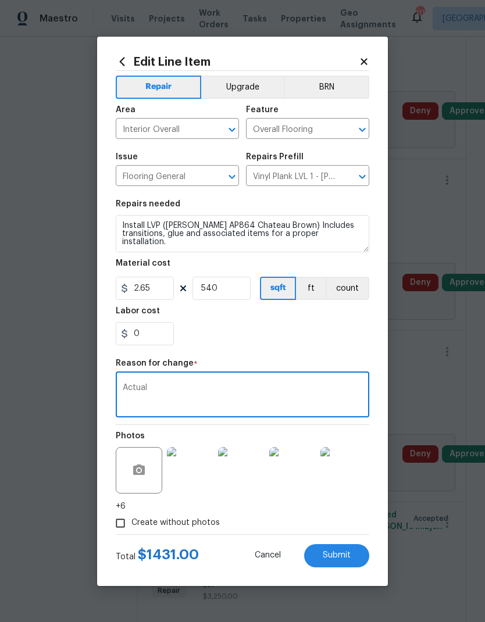
type textarea "Actual"
click at [336, 556] on span "Submit" at bounding box center [337, 555] width 28 height 9
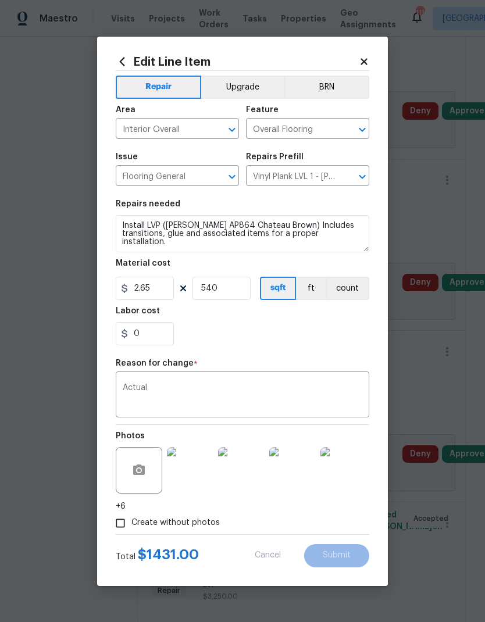
type input "1300"
type input "2.5"
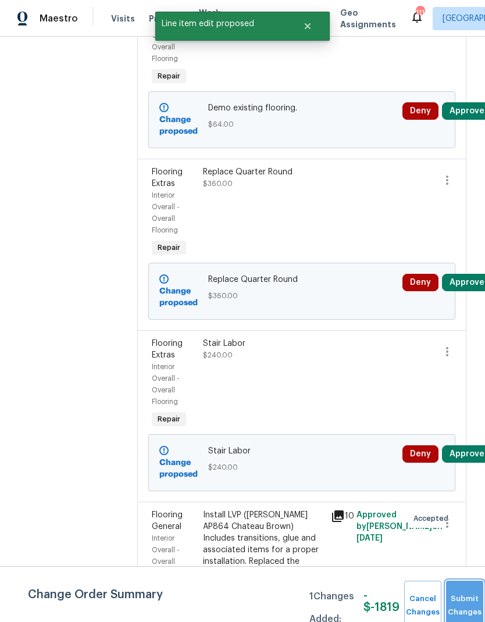
click at [463, 600] on button "Submit Changes" at bounding box center [464, 606] width 37 height 50
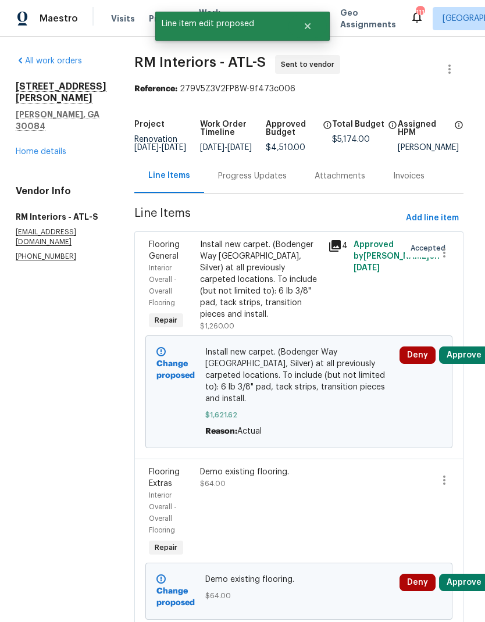
scroll to position [0, 3]
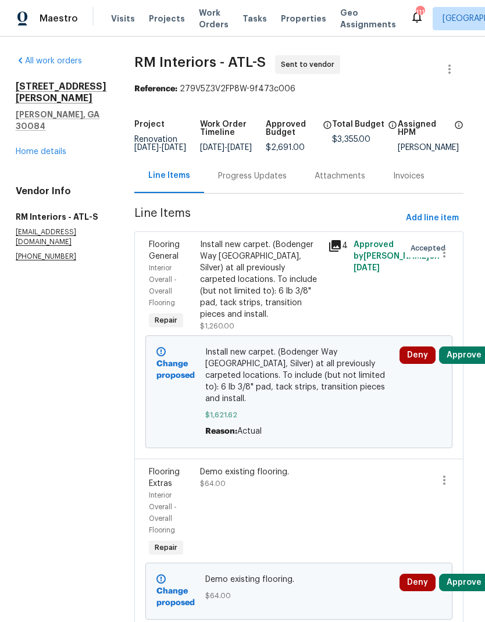
scroll to position [0, 3]
click at [246, 182] on div "Progress Updates" at bounding box center [252, 176] width 69 height 12
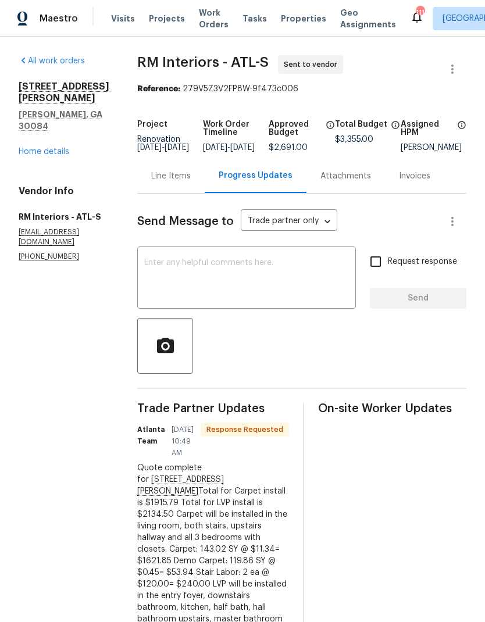
click at [64, 148] on link "Home details" at bounding box center [44, 152] width 51 height 8
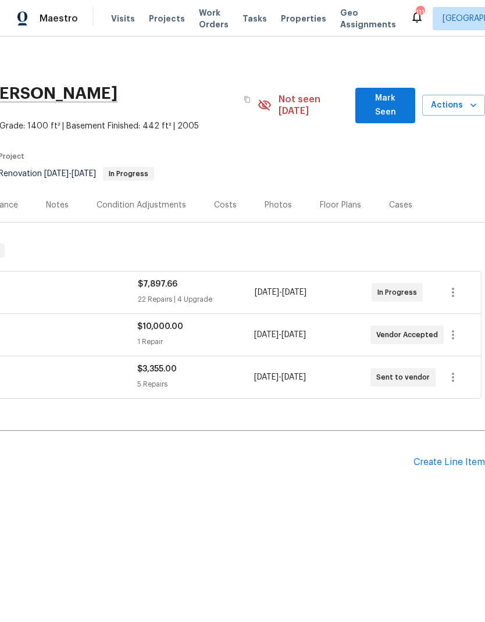
scroll to position [0, 172]
click at [390, 92] on button "Mark Seen" at bounding box center [385, 105] width 60 height 35
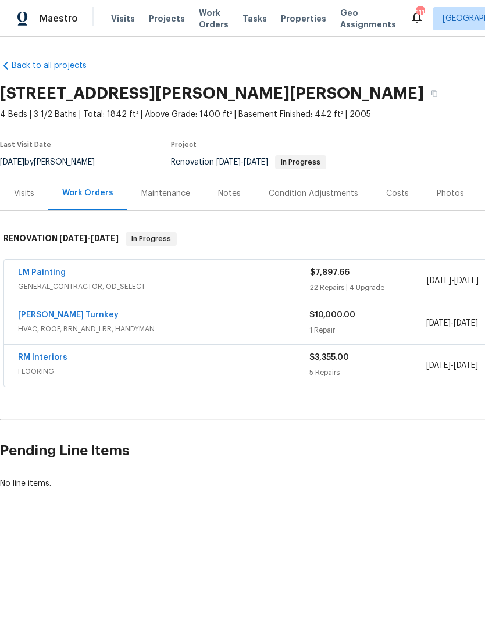
scroll to position [0, 0]
click at [349, 91] on div "[STREET_ADDRESS][PERSON_NAME][PERSON_NAME]" at bounding box center [254, 93] width 509 height 30
click at [424, 90] on button "button" at bounding box center [434, 93] width 21 height 21
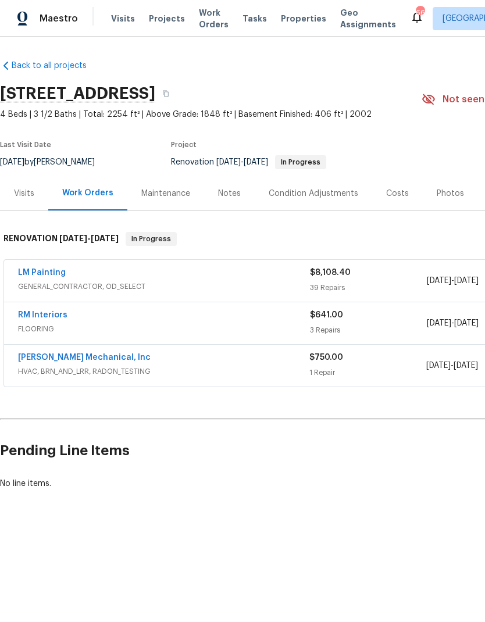
click at [226, 193] on div "Notes" at bounding box center [229, 194] width 23 height 12
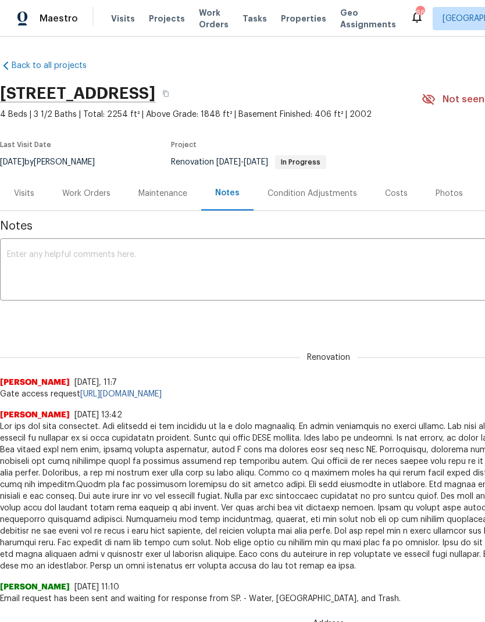
click at [198, 254] on textarea at bounding box center [328, 271] width 643 height 41
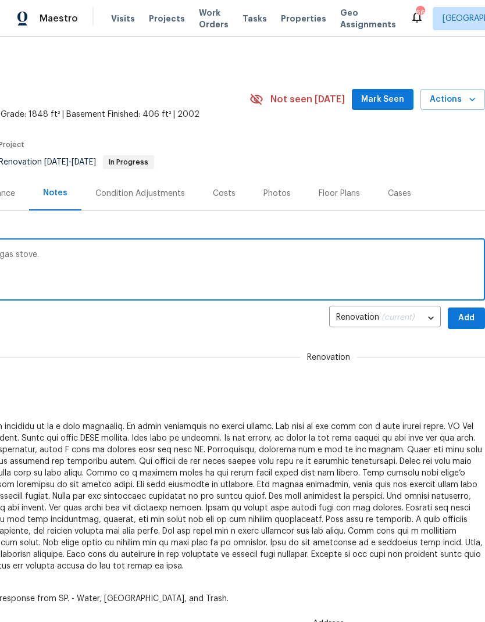
scroll to position [0, 172]
type textarea "Materials were ordered. Full painting and a gas stove."
click at [462, 318] on span "Add" at bounding box center [466, 318] width 19 height 15
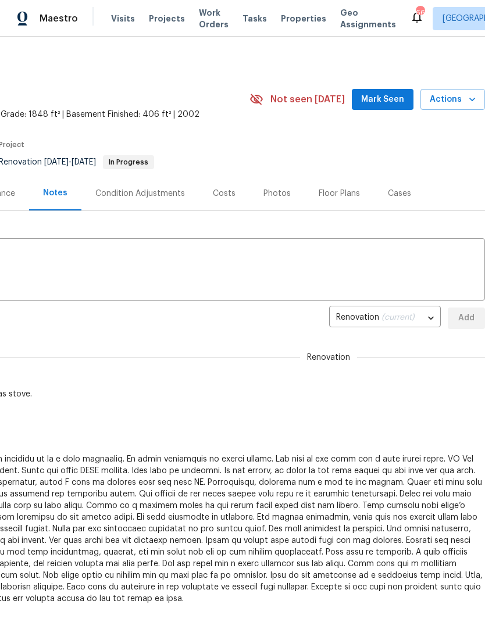
click at [384, 101] on span "Mark Seen" at bounding box center [382, 99] width 43 height 15
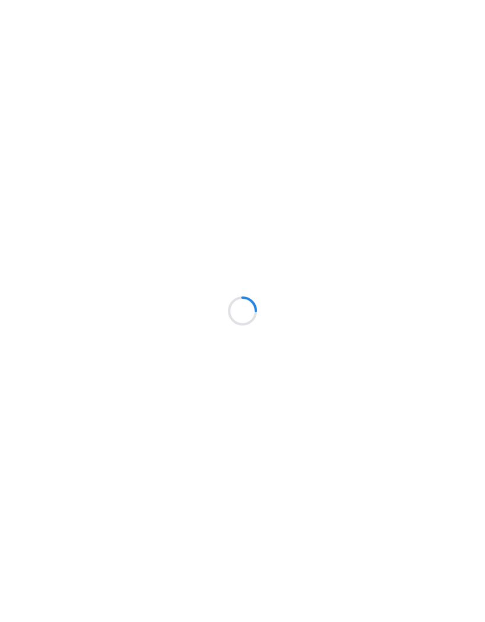
scroll to position [617, 0]
